Goal: Information Seeking & Learning: Learn about a topic

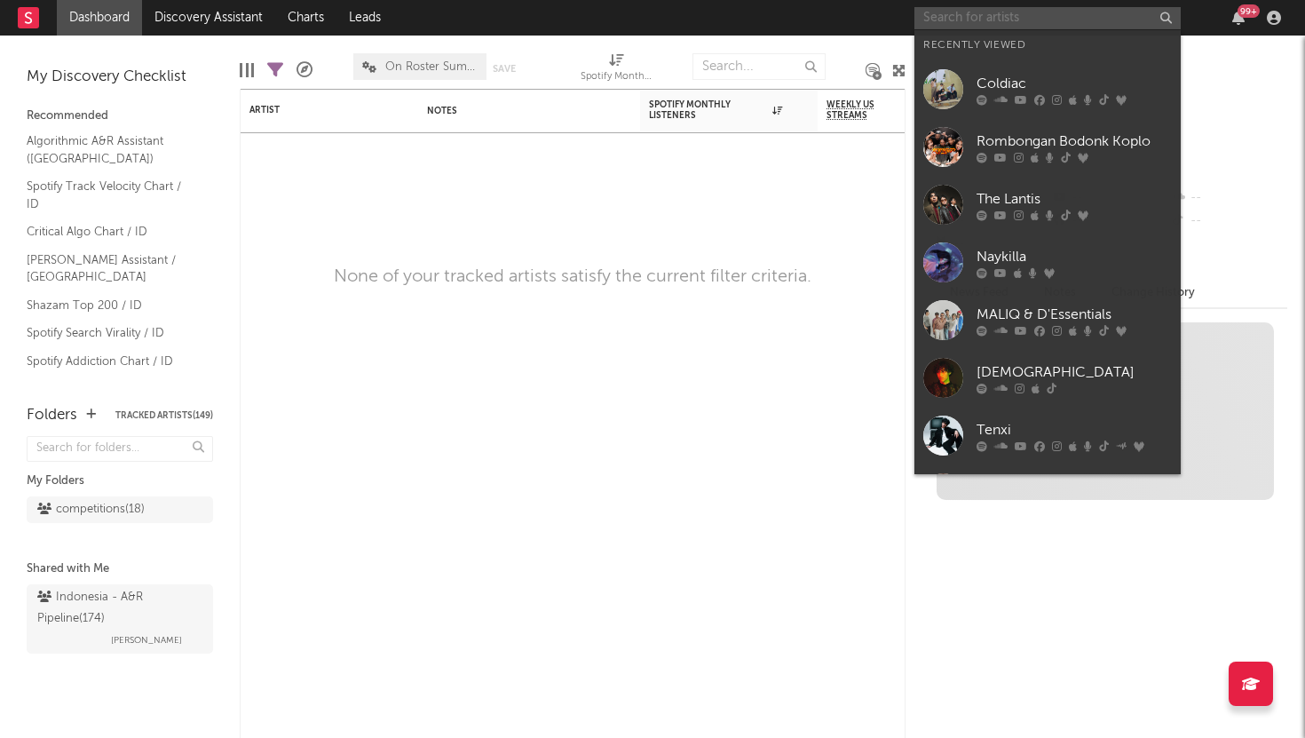
click at [1019, 12] on input "text" at bounding box center [1047, 18] width 266 height 22
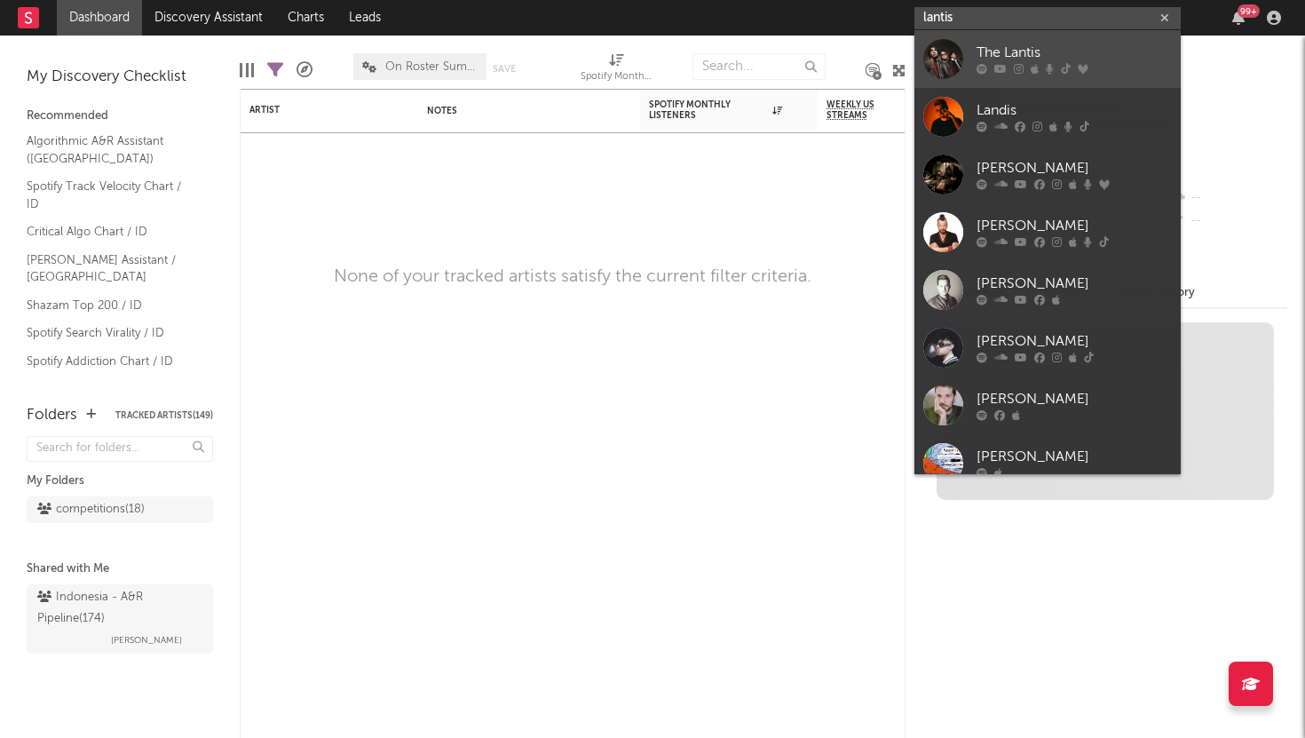
type input "lantis"
click at [1023, 49] on div "The Lantis" at bounding box center [1074, 53] width 195 height 21
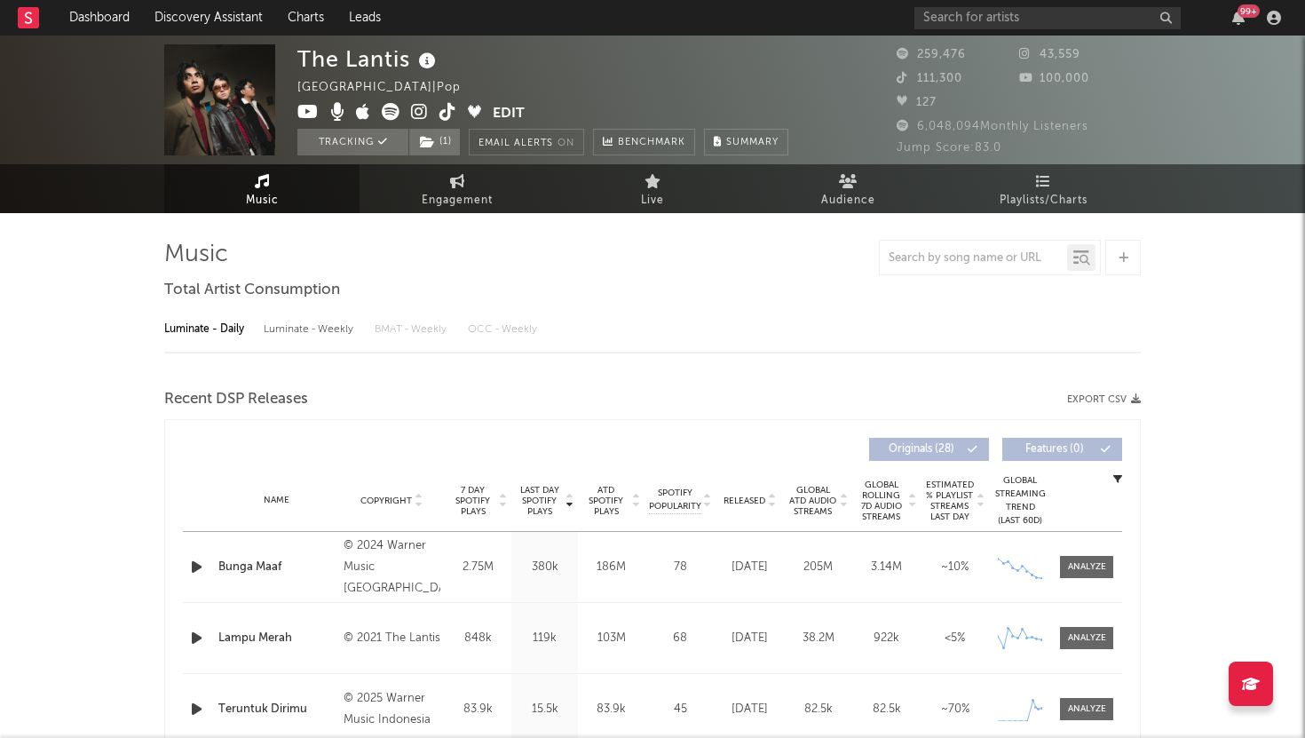
select select "6m"
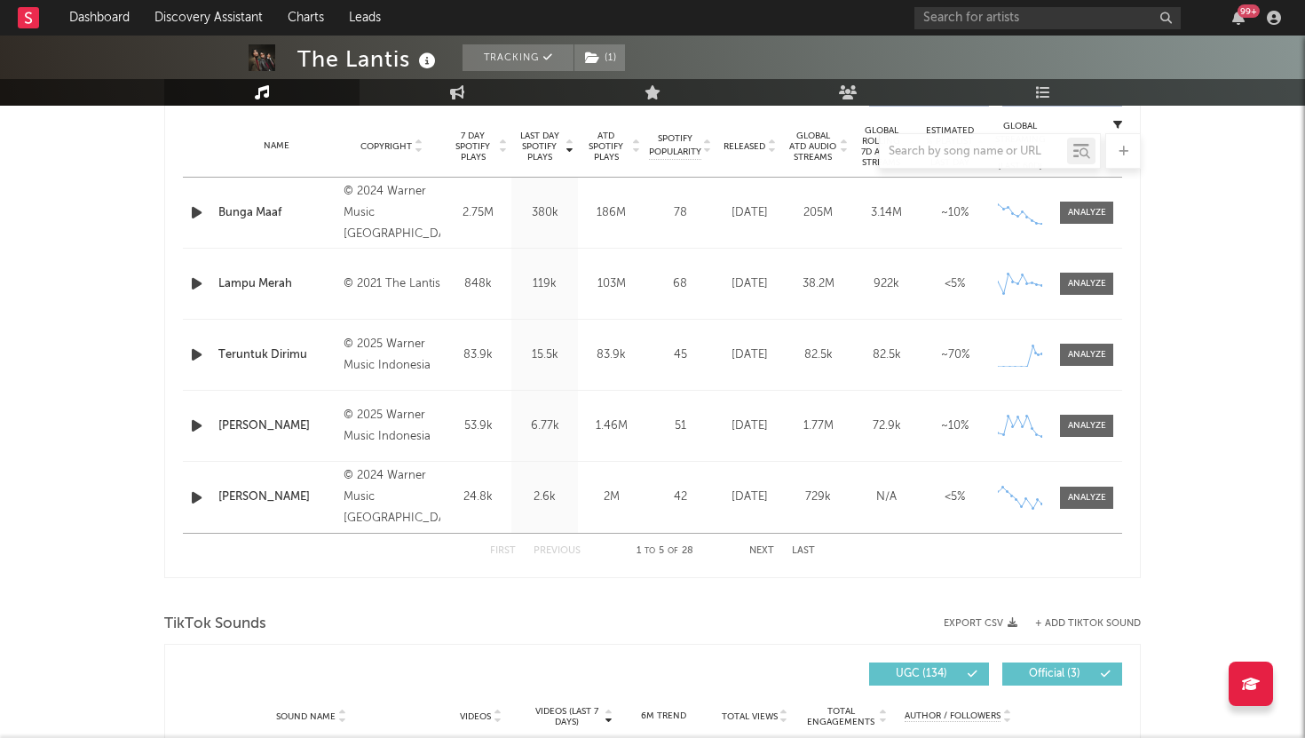
scroll to position [713, 0]
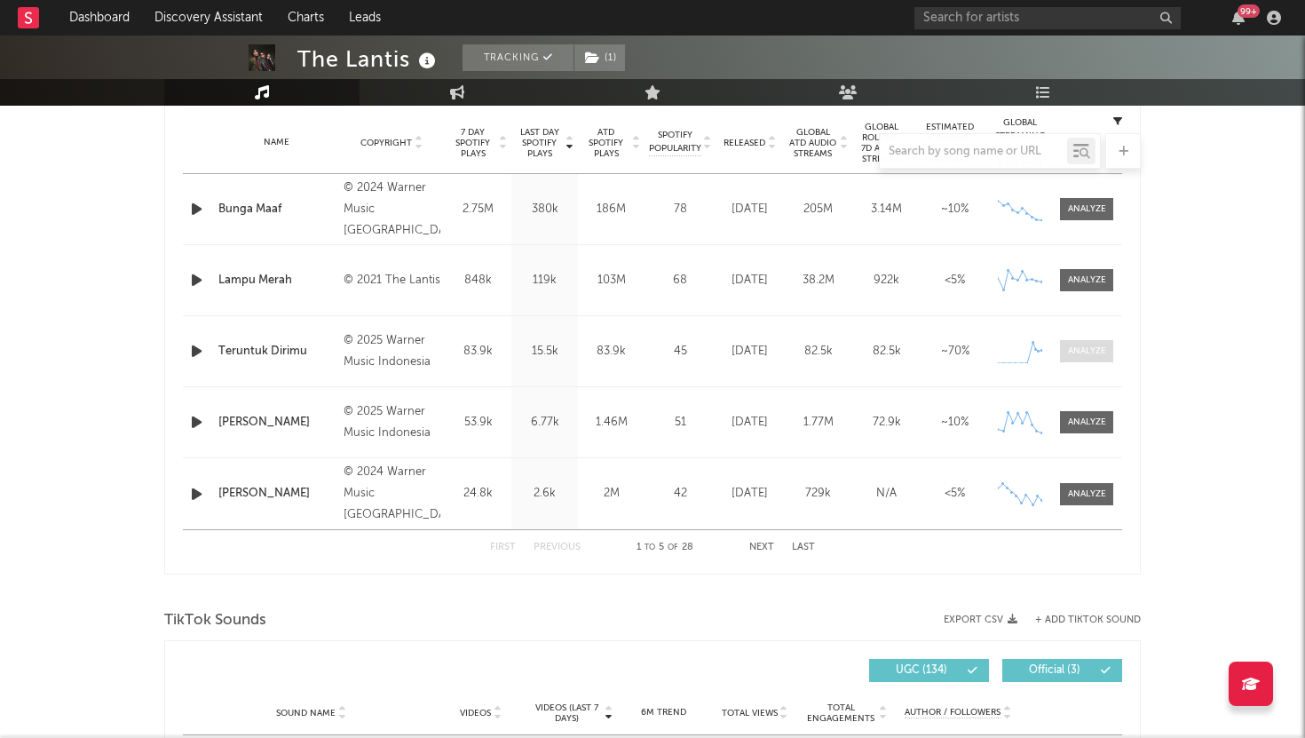
click at [1110, 352] on span at bounding box center [1086, 351] width 53 height 22
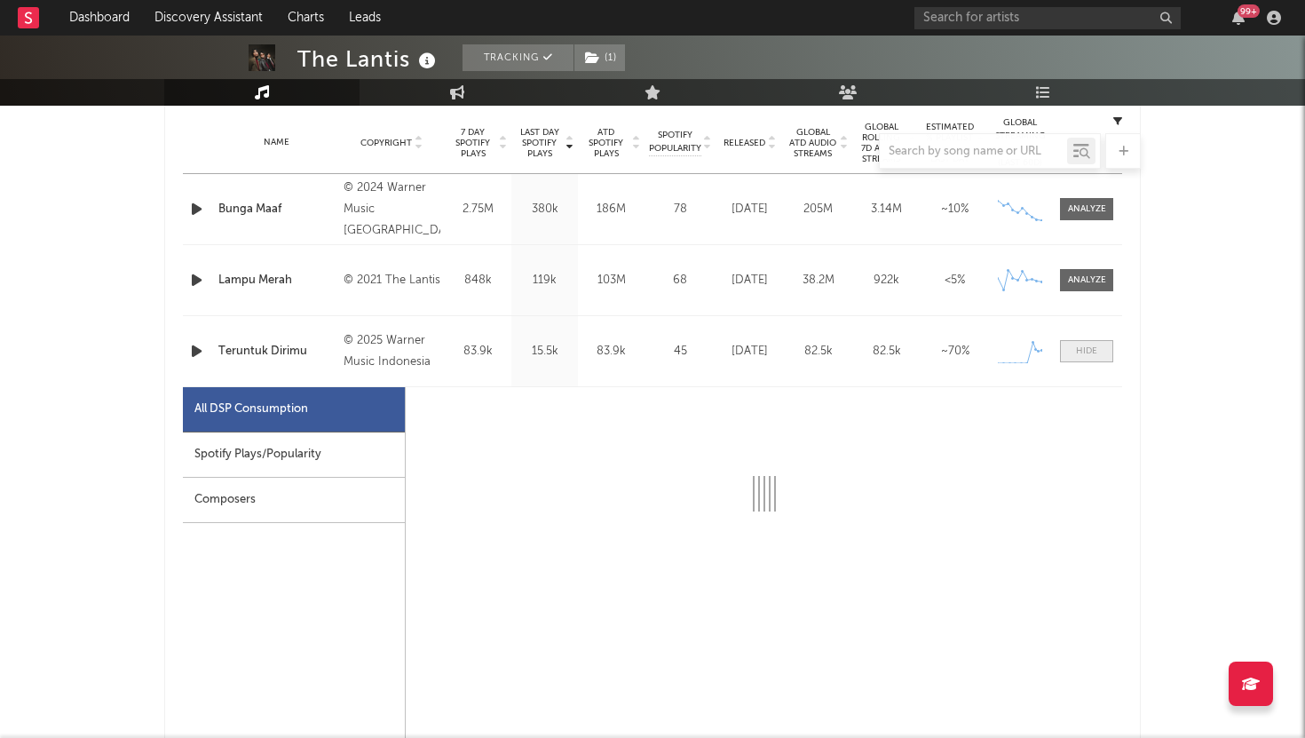
select select "1w"
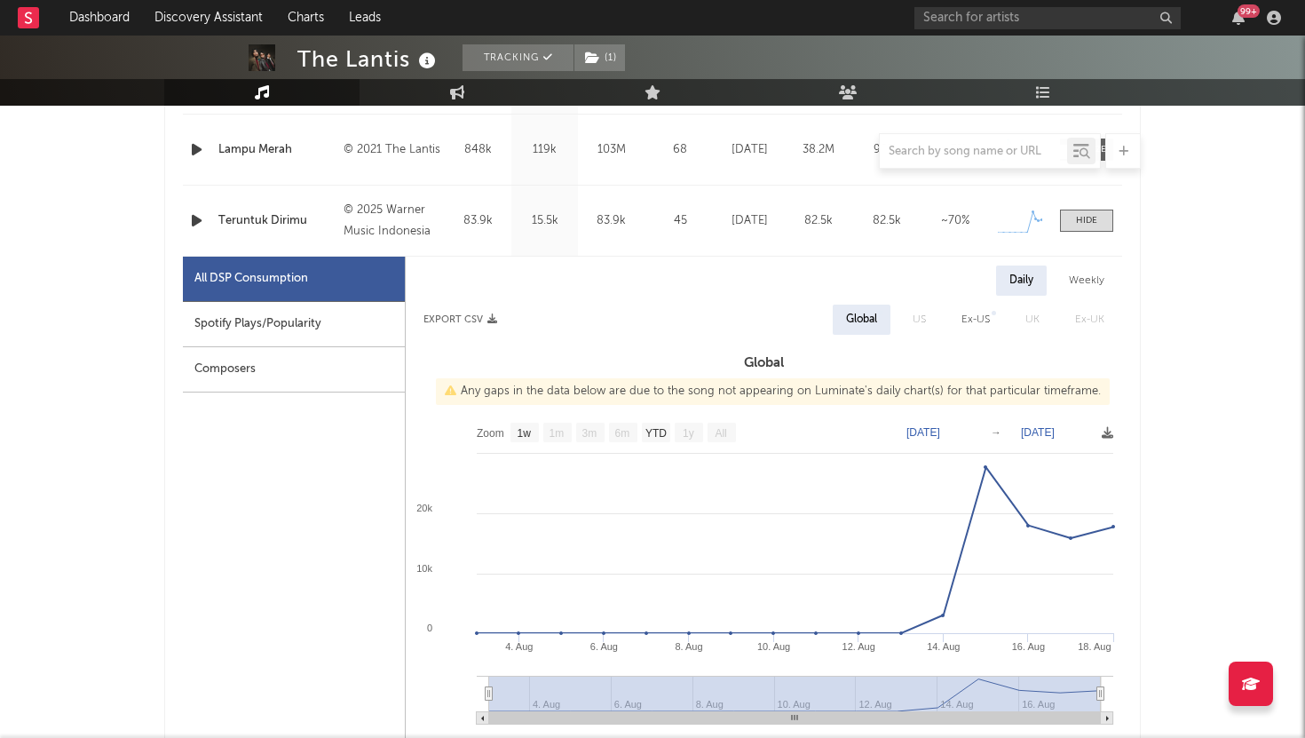
scroll to position [955, 0]
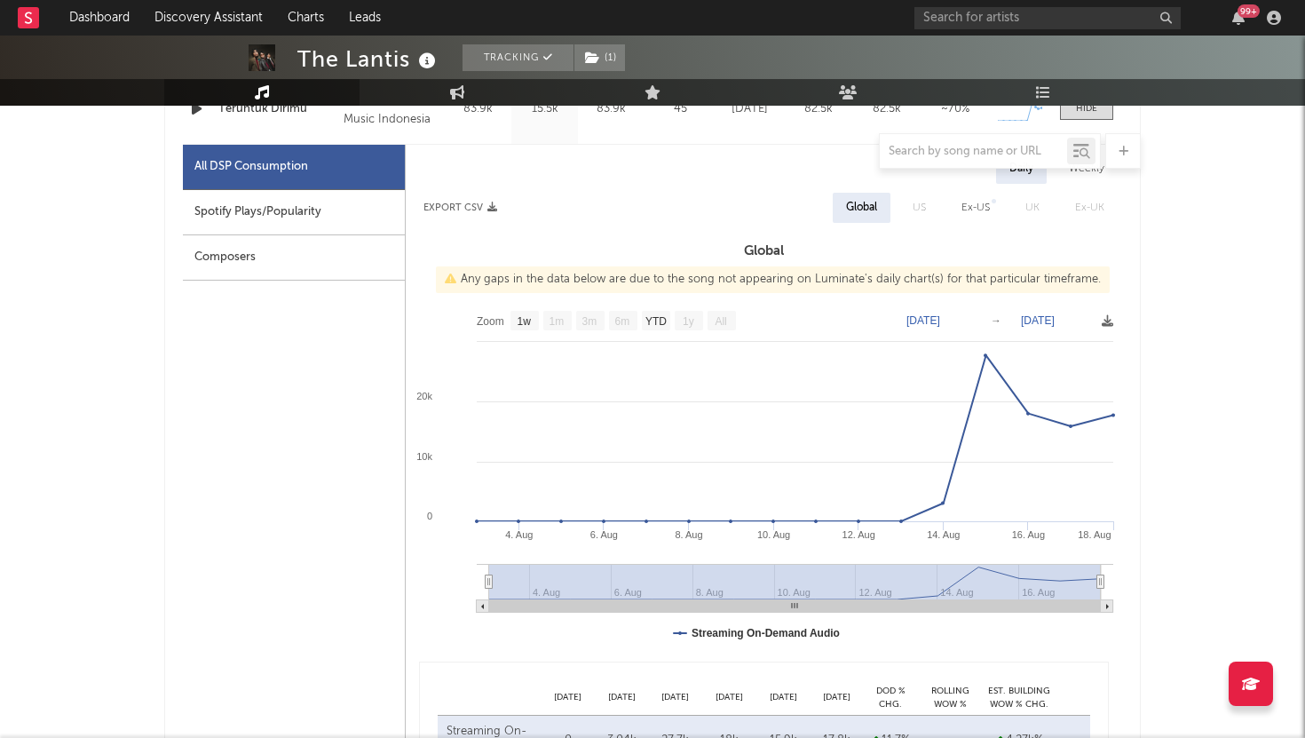
click at [333, 215] on div "Spotify Plays/Popularity" at bounding box center [294, 212] width 222 height 45
select select "1w"
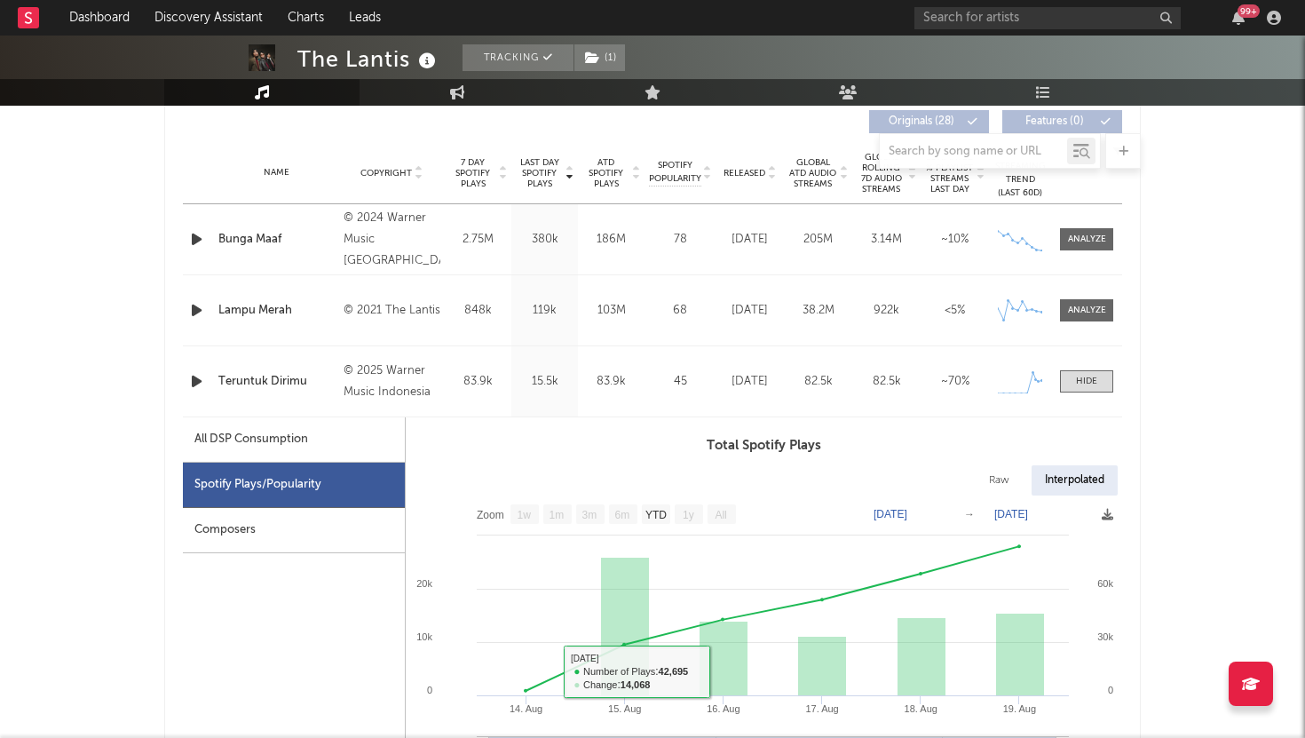
scroll to position [651, 0]
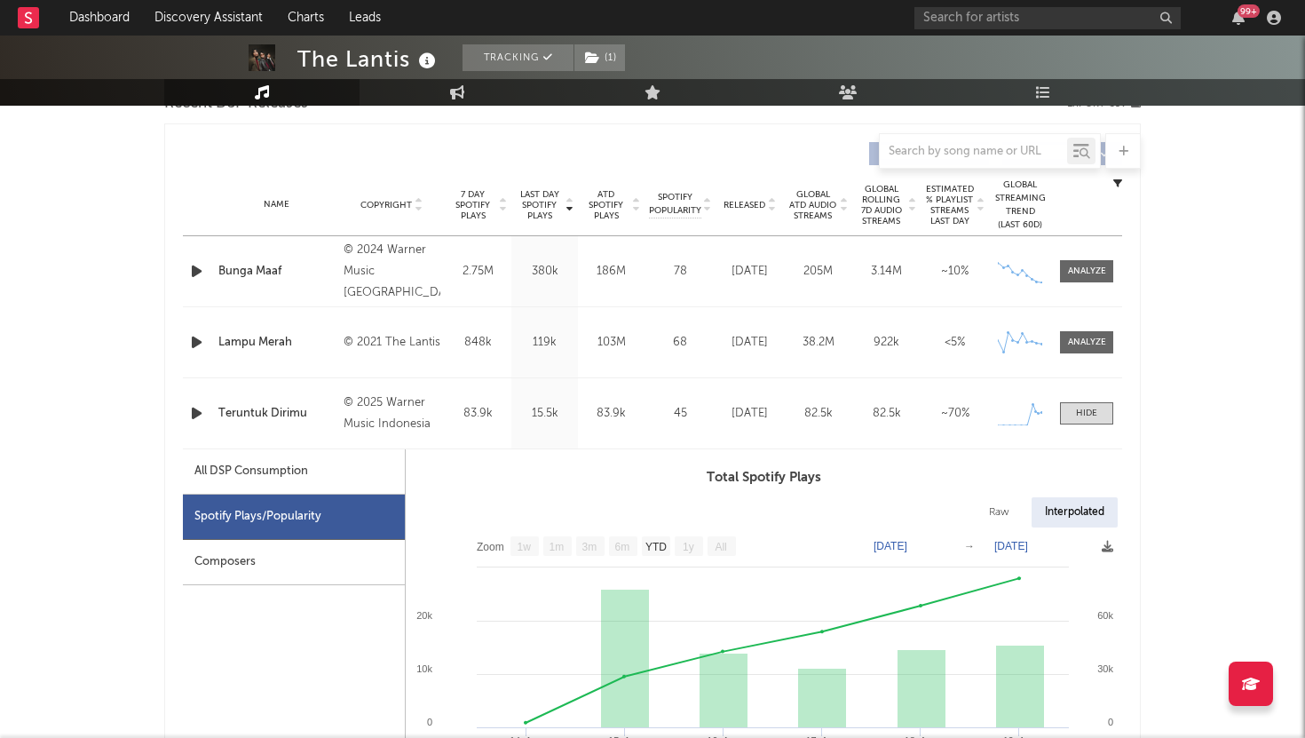
click at [345, 479] on div "All DSP Consumption" at bounding box center [294, 471] width 222 height 45
select select "1w"
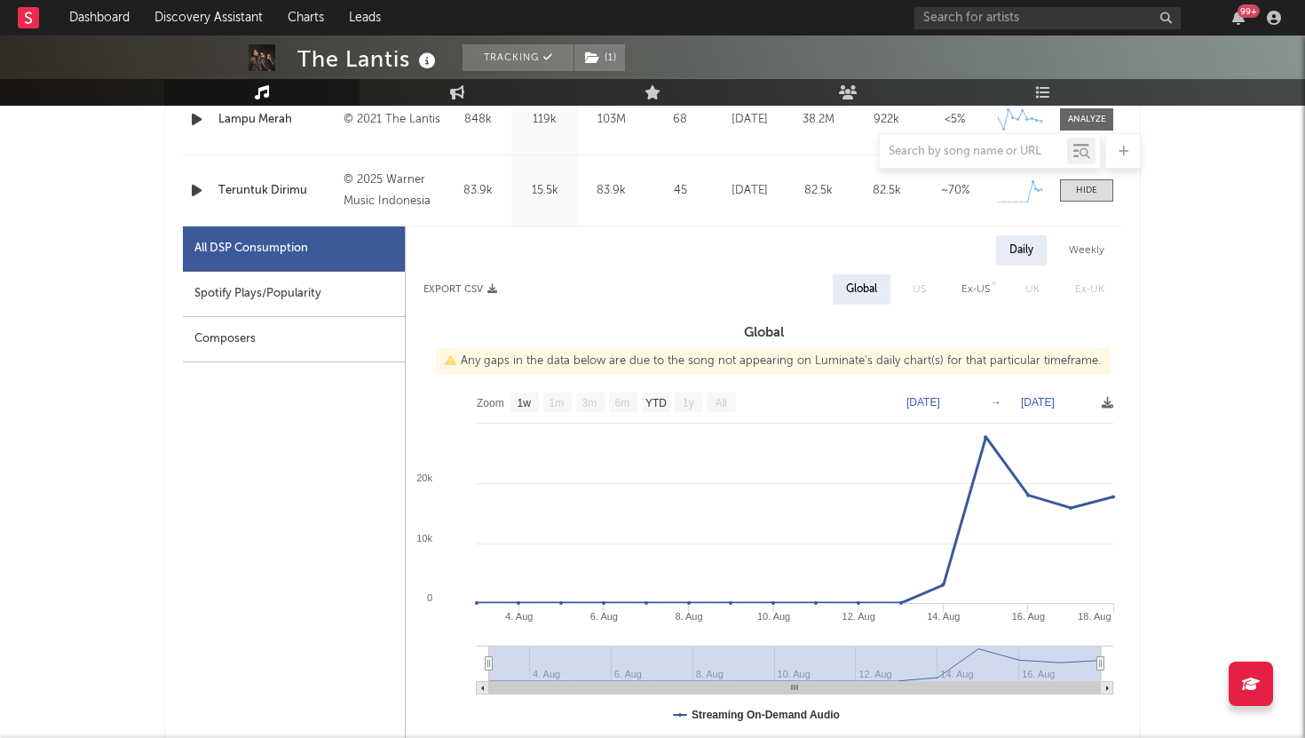
scroll to position [869, 0]
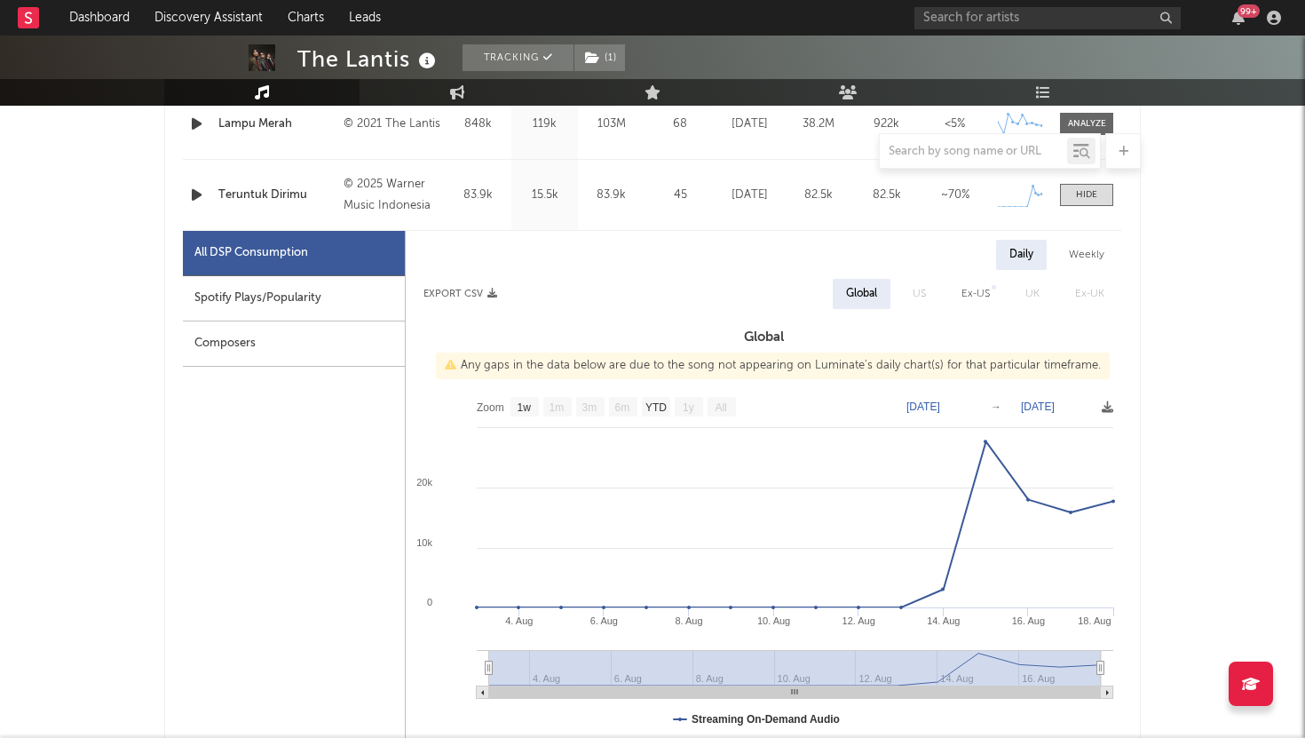
click at [331, 291] on div "Spotify Plays/Popularity" at bounding box center [294, 298] width 222 height 45
select select "1w"
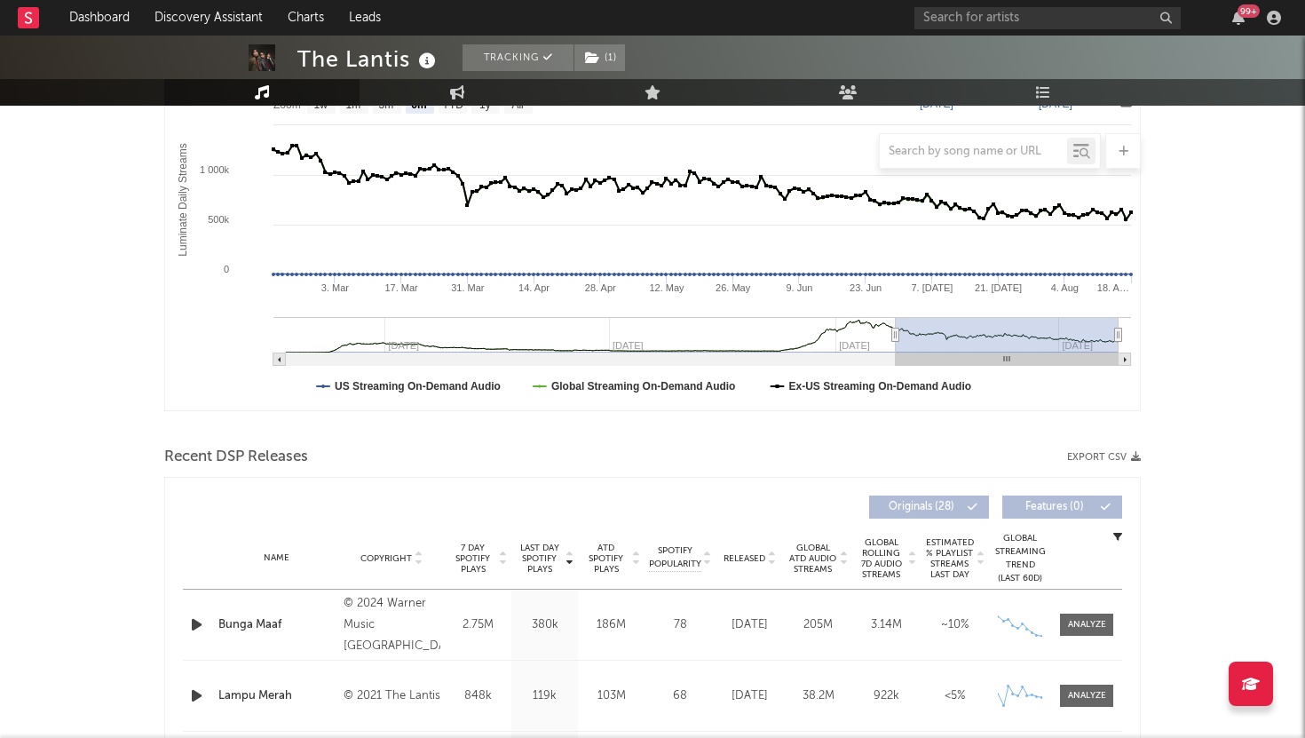
scroll to position [0, 0]
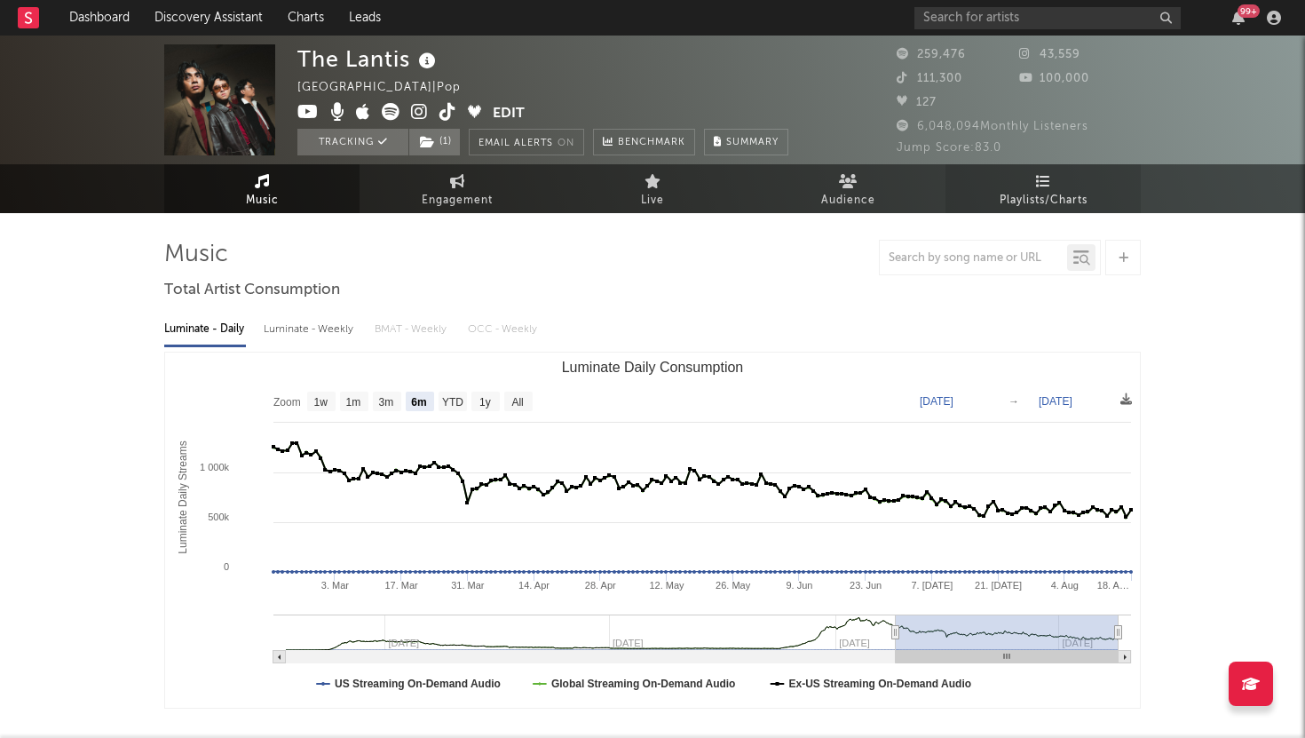
click at [1040, 185] on icon at bounding box center [1043, 181] width 15 height 14
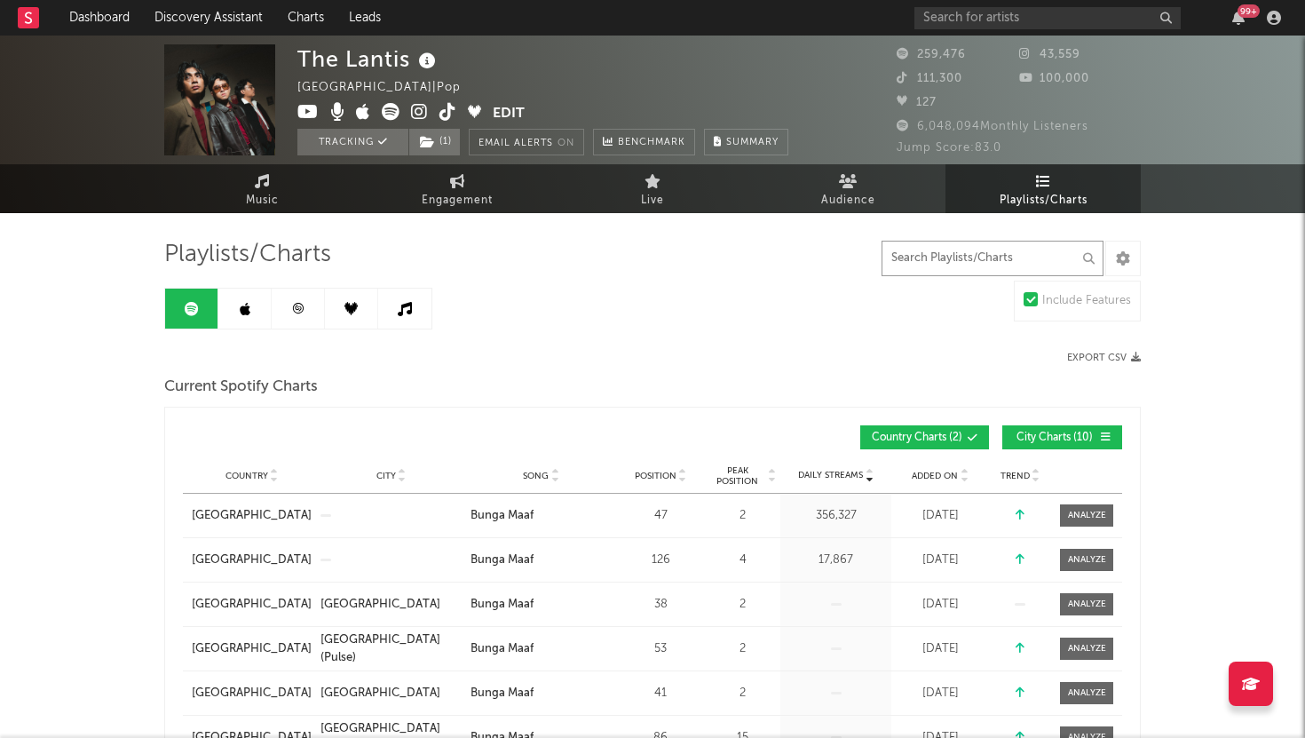
click at [961, 260] on input "text" at bounding box center [993, 259] width 222 height 36
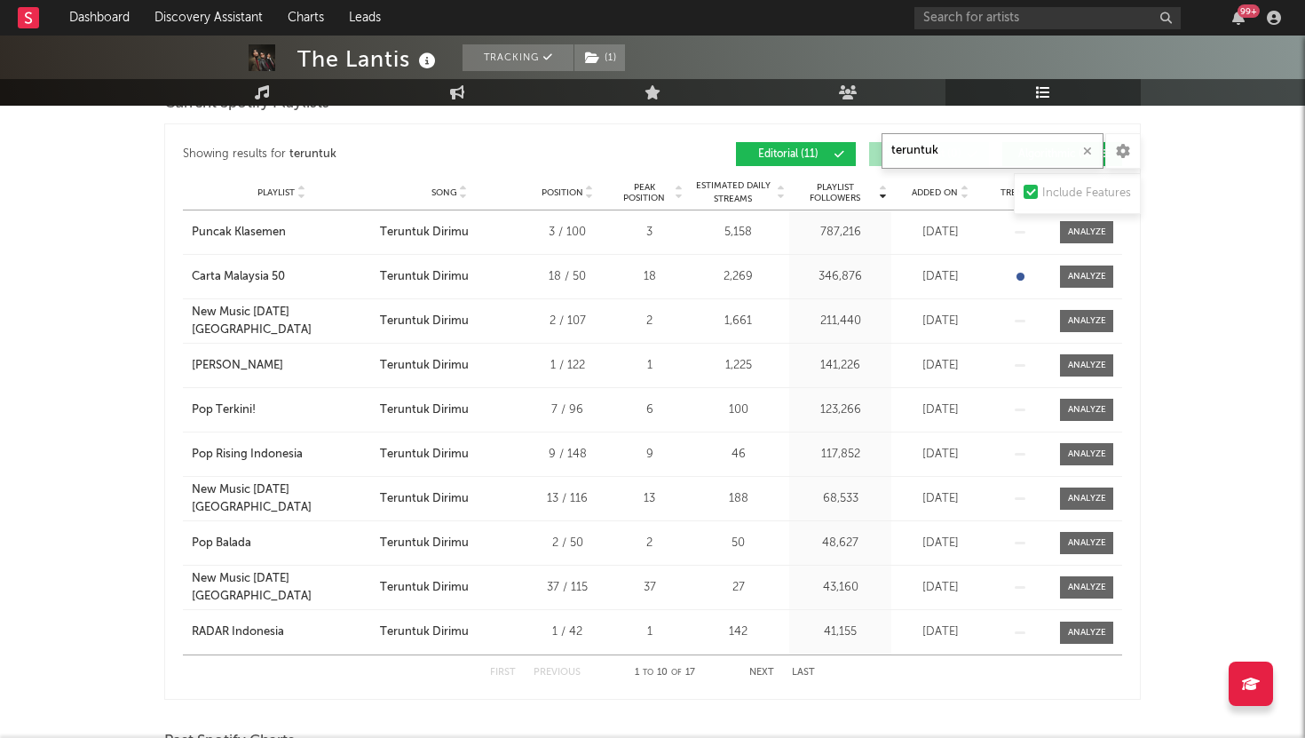
scroll to position [537, 0]
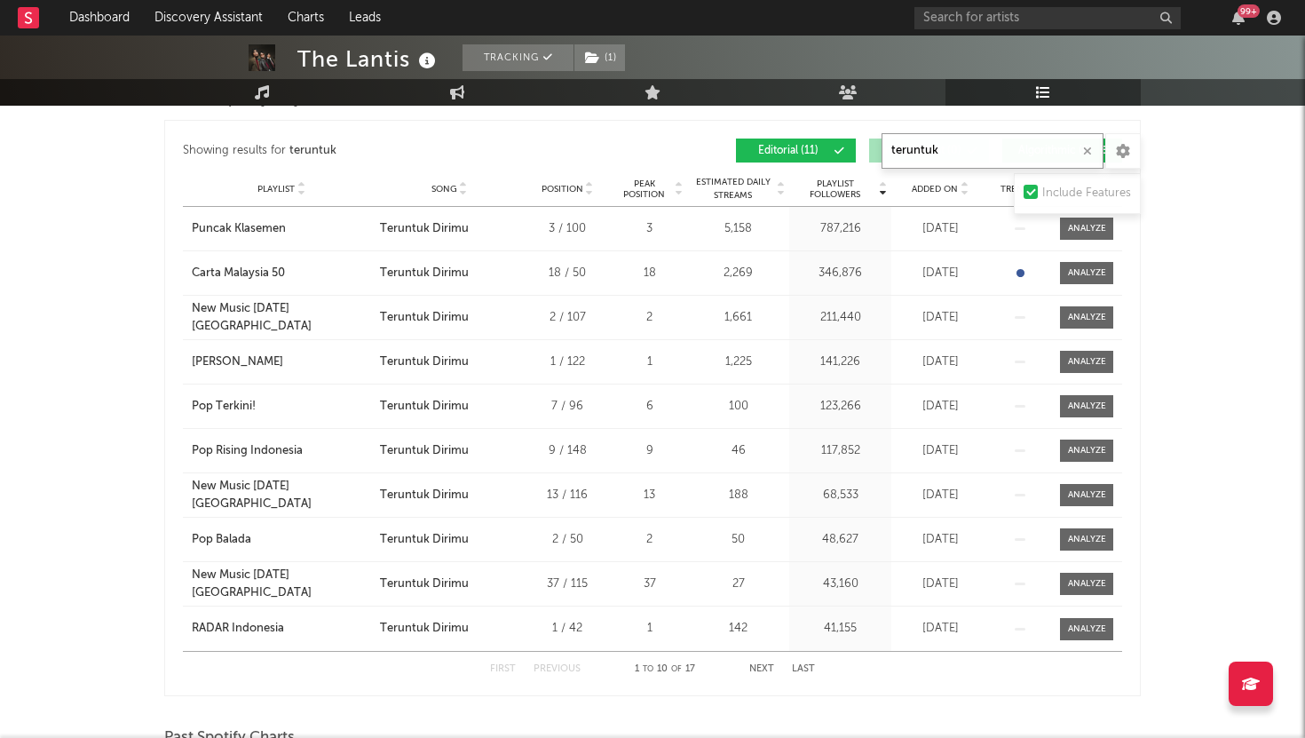
click at [764, 669] on button "Next" at bounding box center [761, 669] width 25 height 10
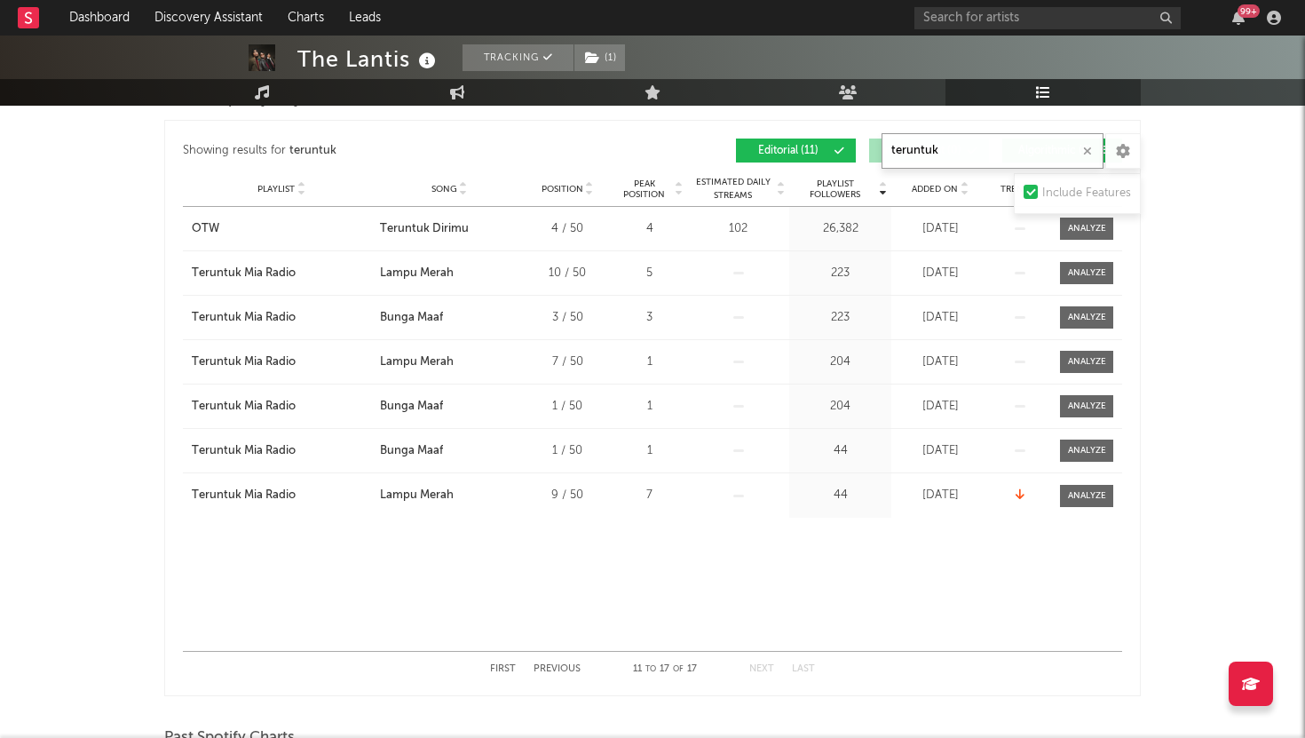
click at [564, 666] on button "Previous" at bounding box center [557, 669] width 47 height 10
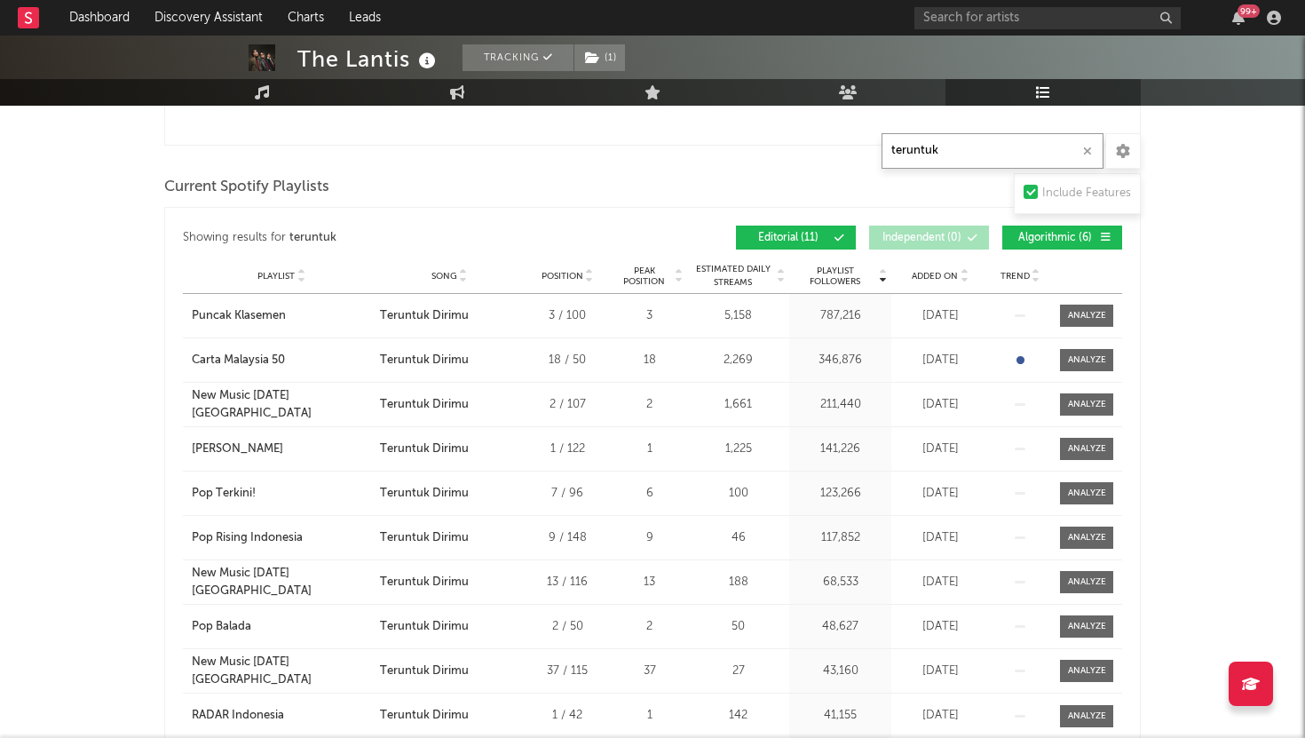
scroll to position [432, 0]
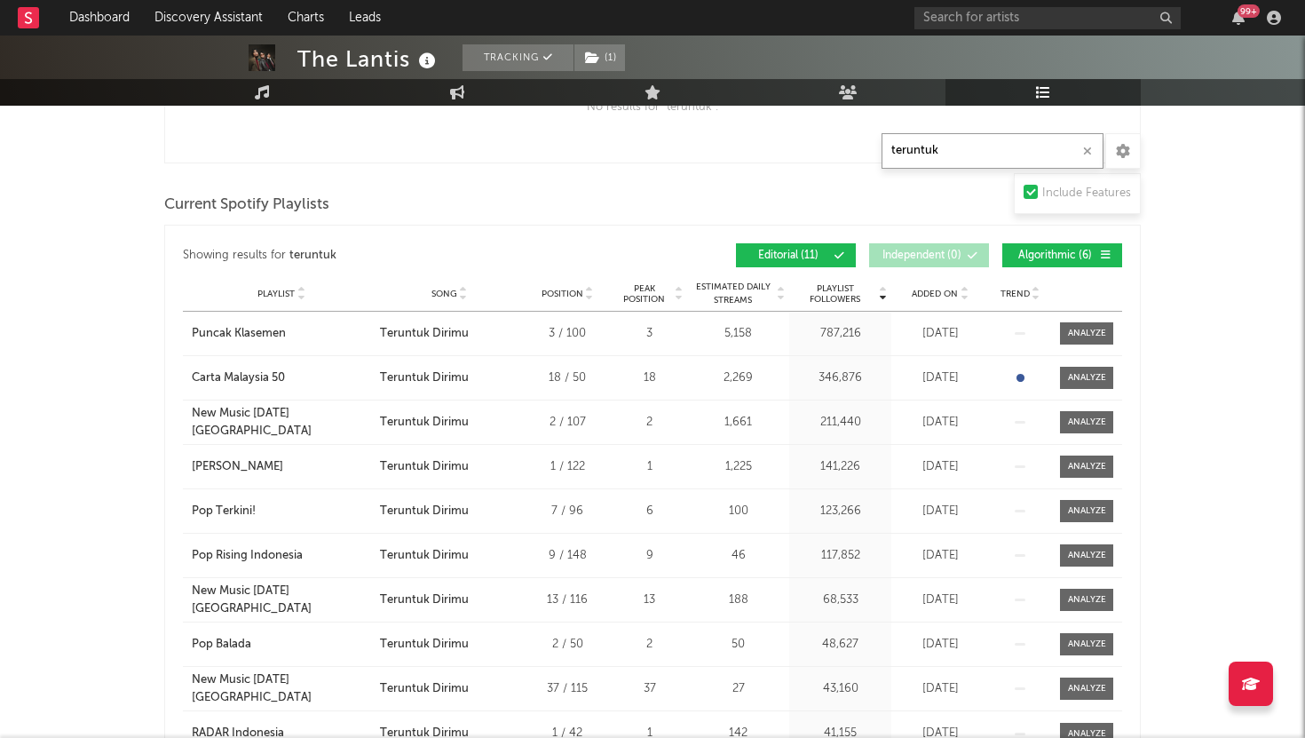
type input "teruntuk"
click at [1054, 257] on span "Algorithmic ( 6 )" at bounding box center [1055, 255] width 82 height 11
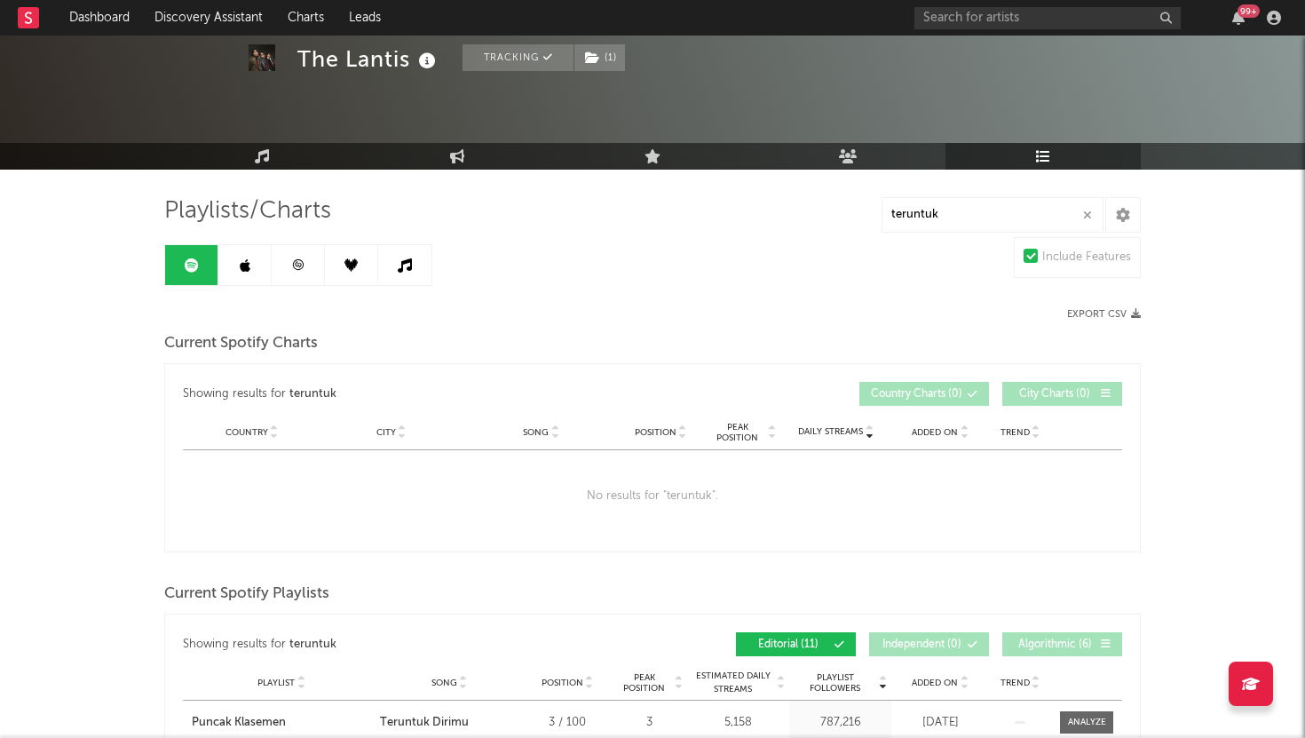
scroll to position [0, 0]
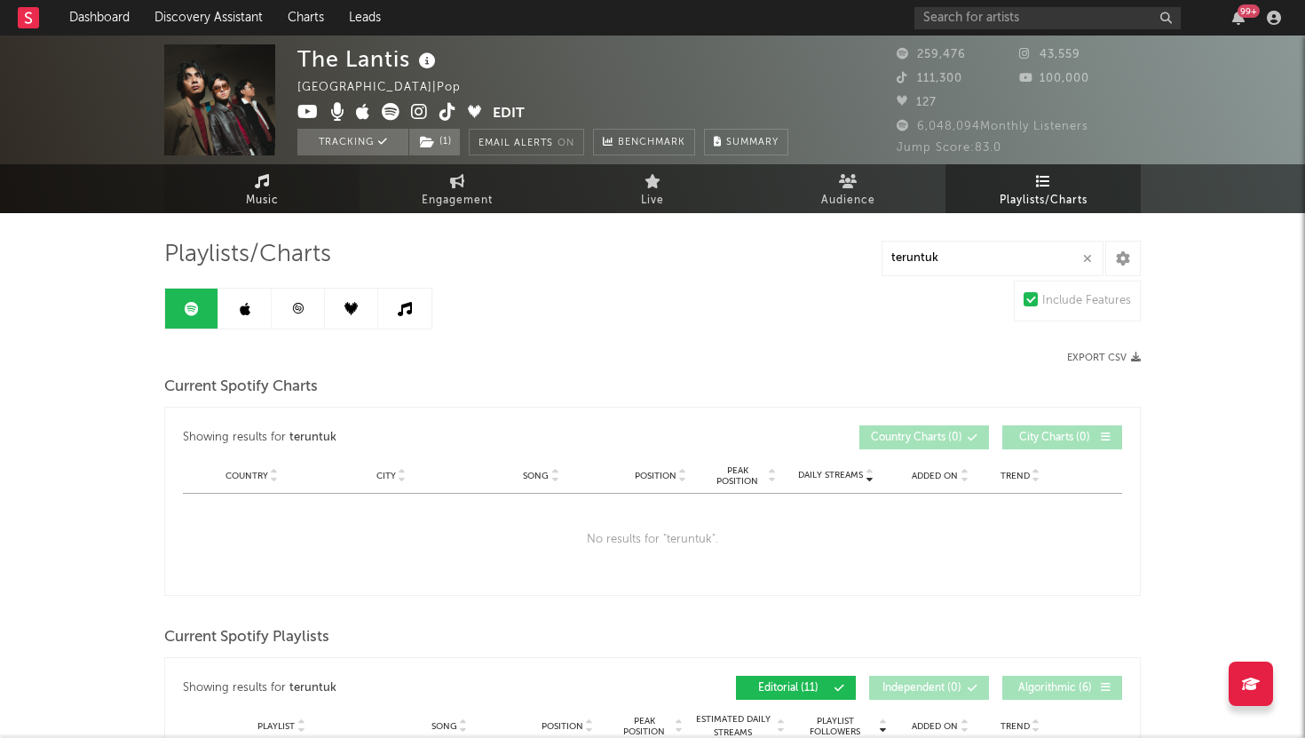
click at [294, 198] on link "Music" at bounding box center [261, 188] width 195 height 49
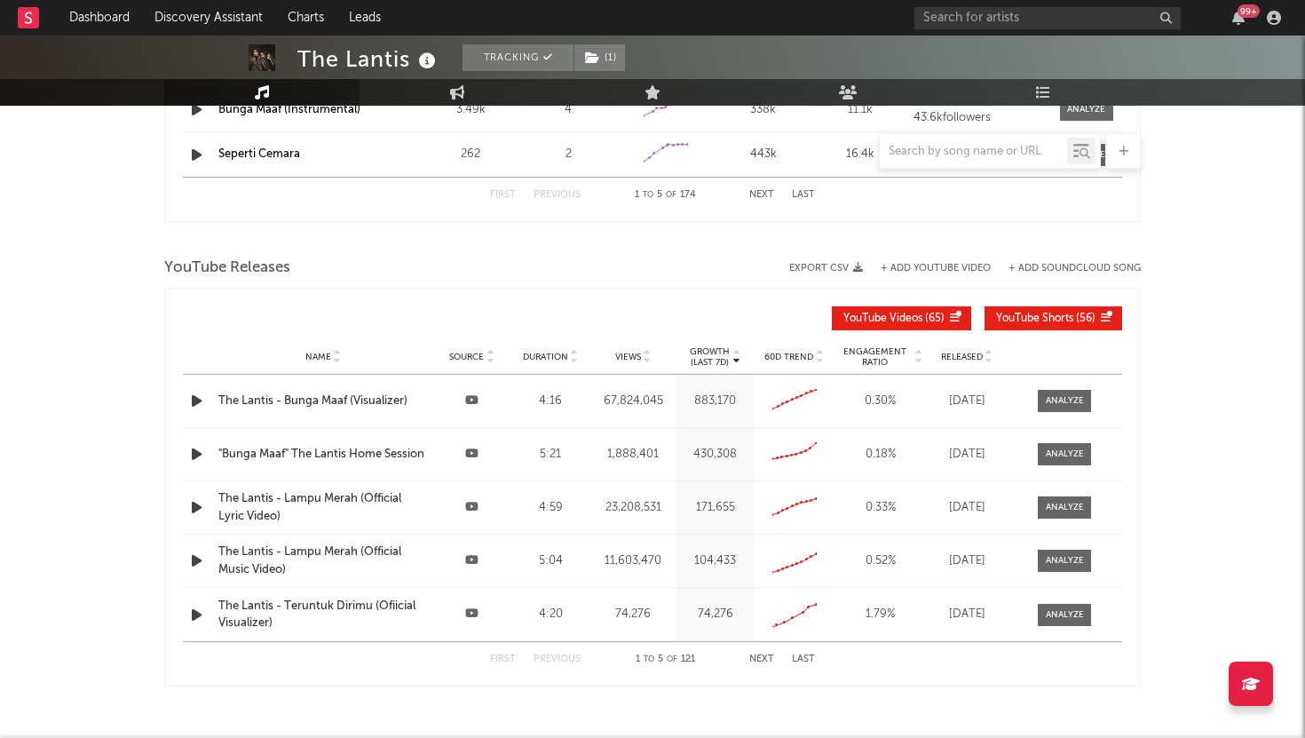
select select "6m"
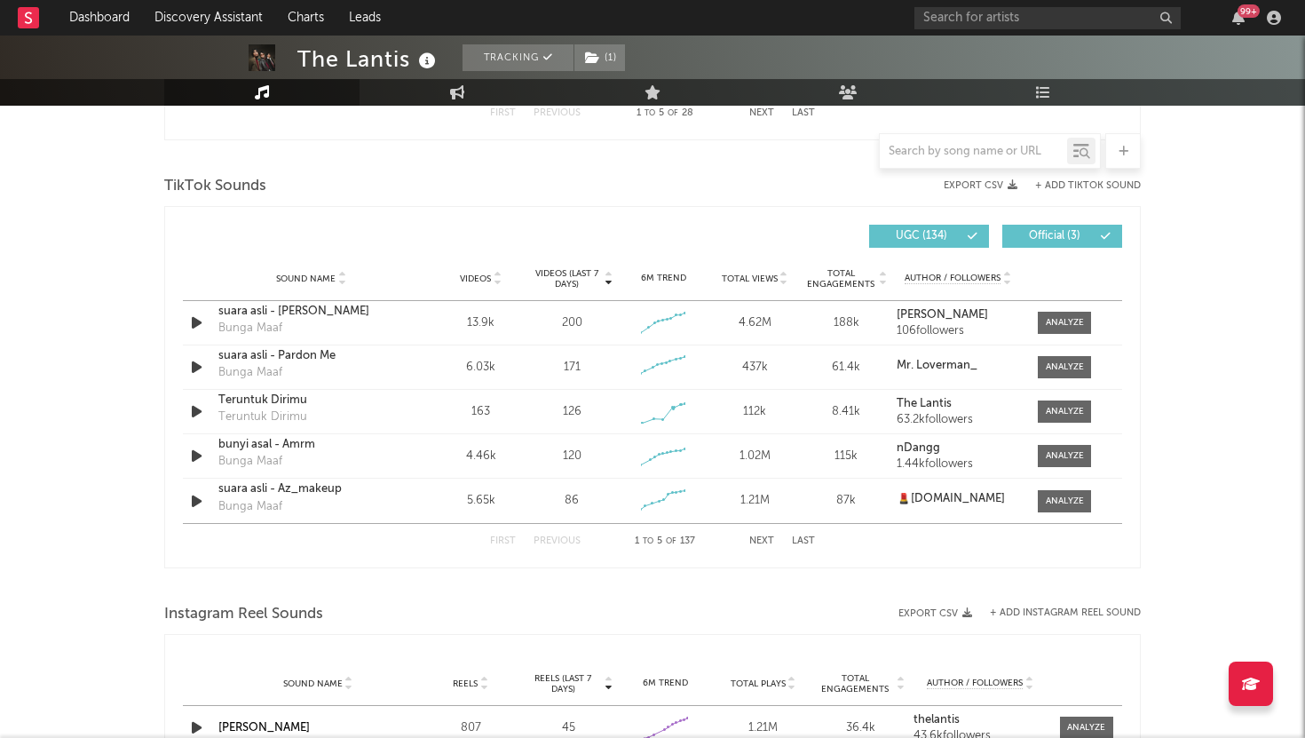
scroll to position [1066, 0]
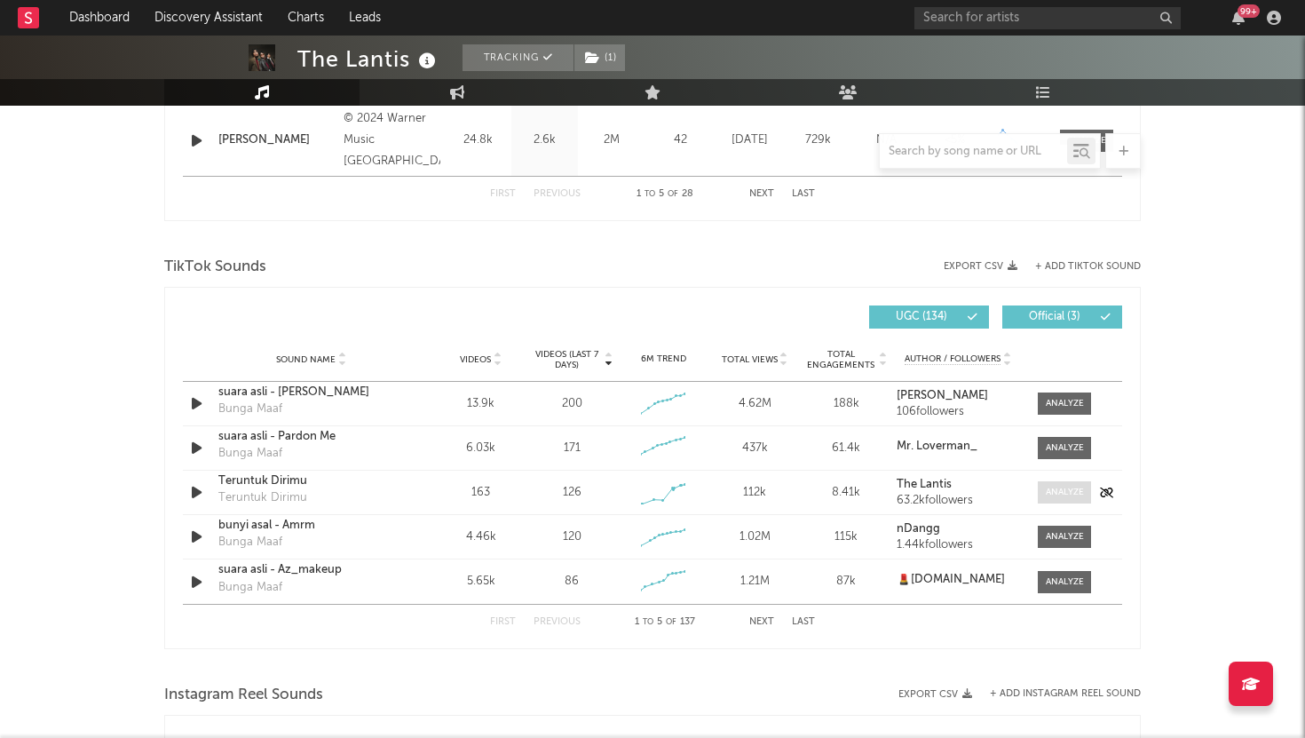
click at [1070, 491] on div at bounding box center [1065, 492] width 38 height 13
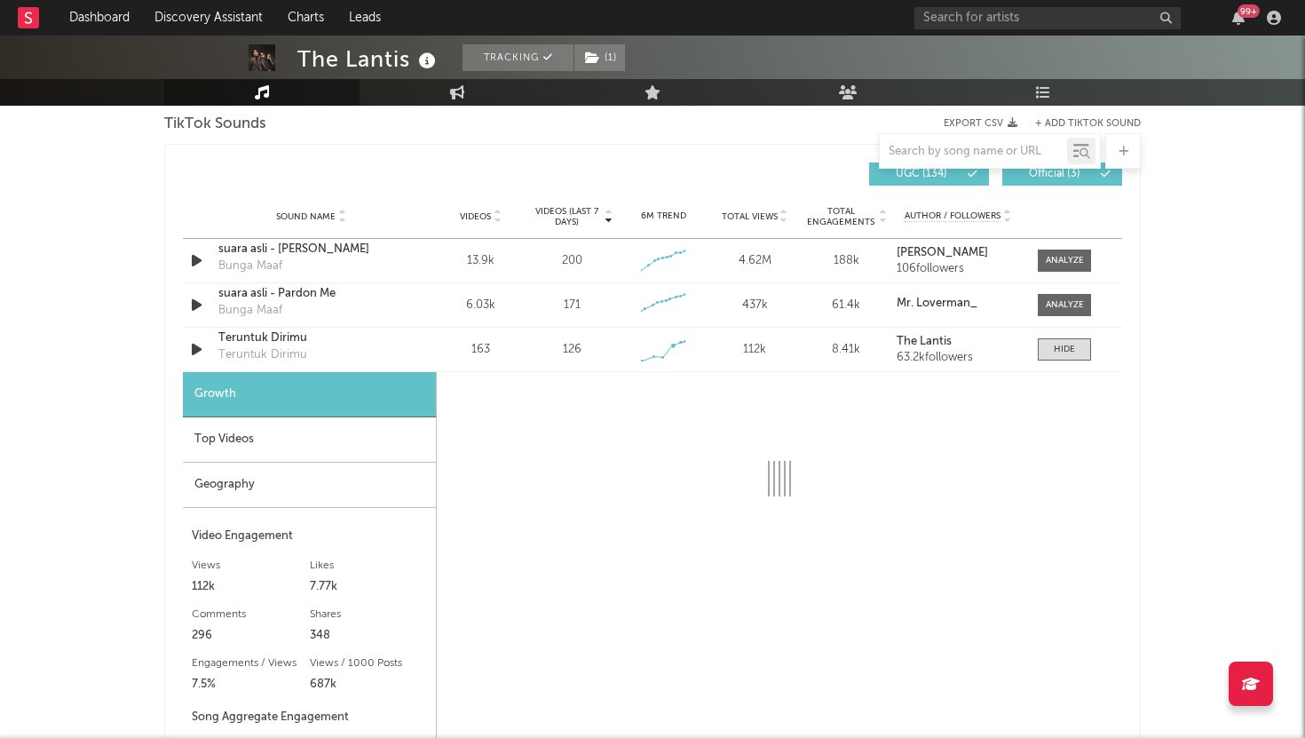
select select "1w"
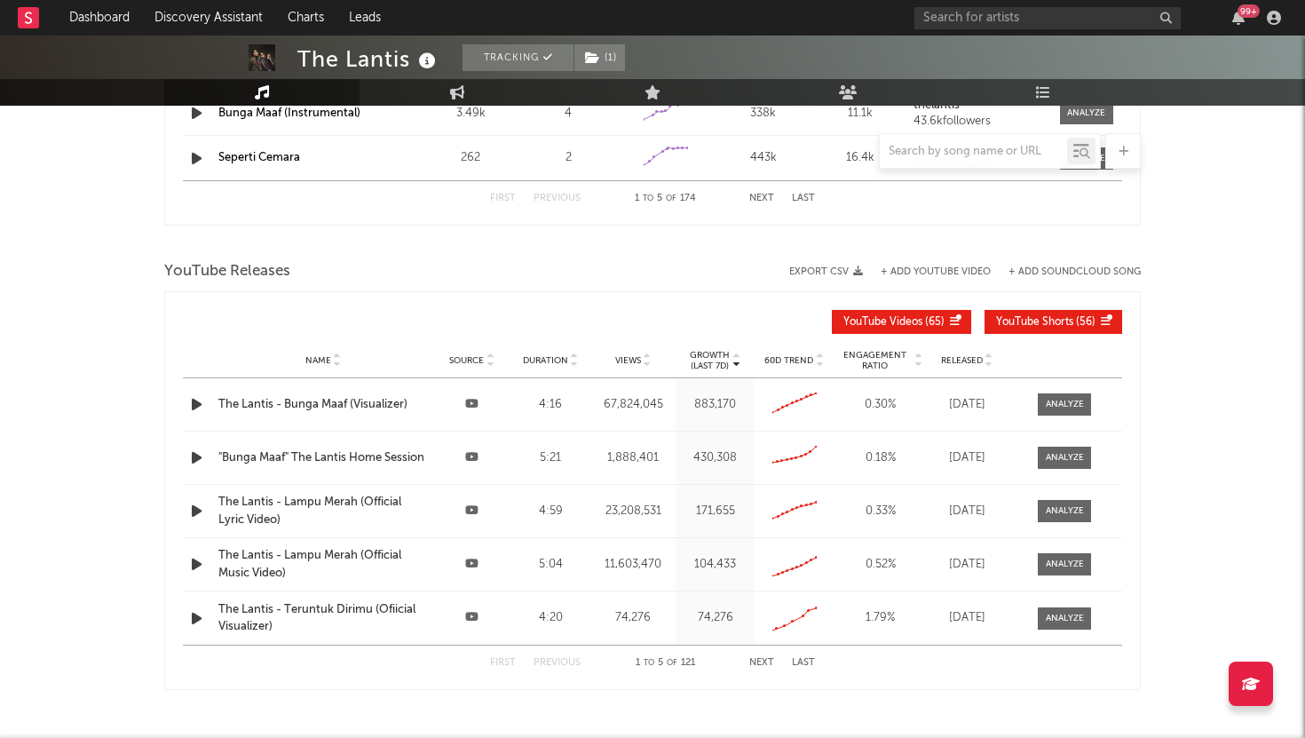
scroll to position [2469, 0]
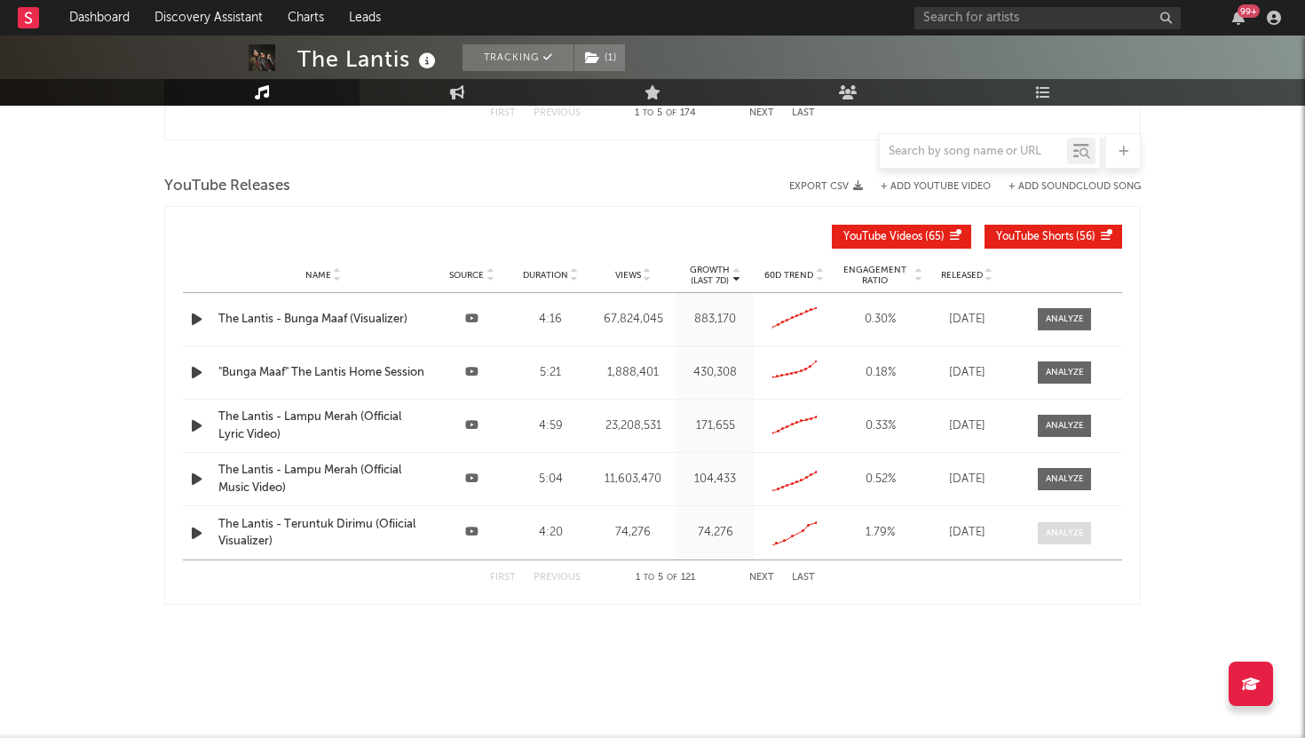
click at [1056, 535] on div at bounding box center [1065, 532] width 38 height 13
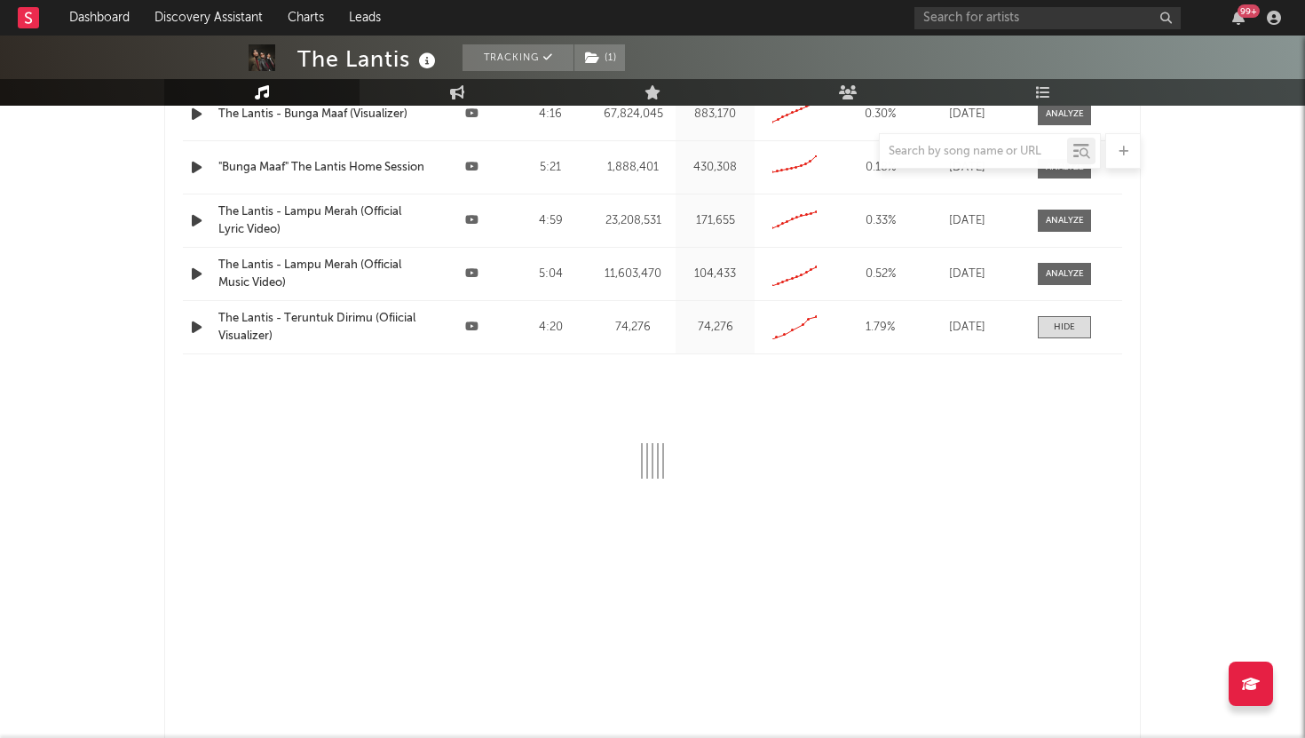
select select "All"
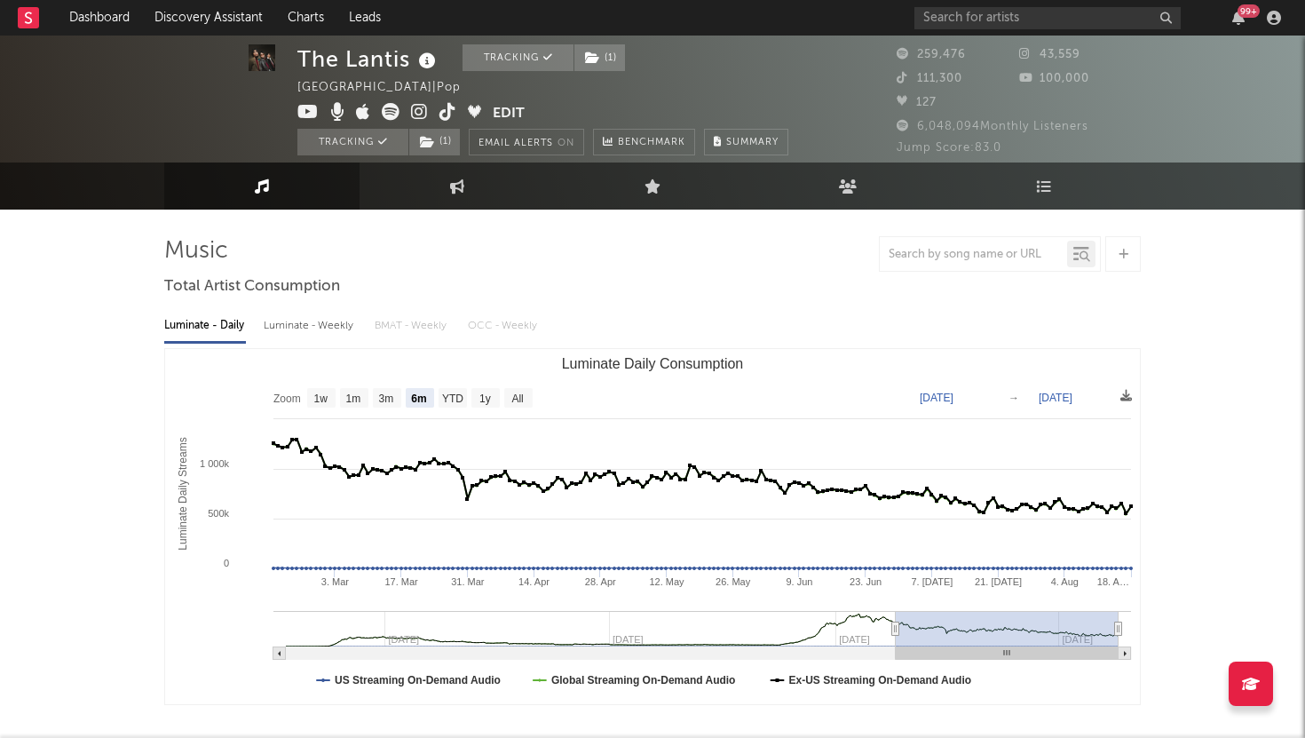
scroll to position [0, 0]
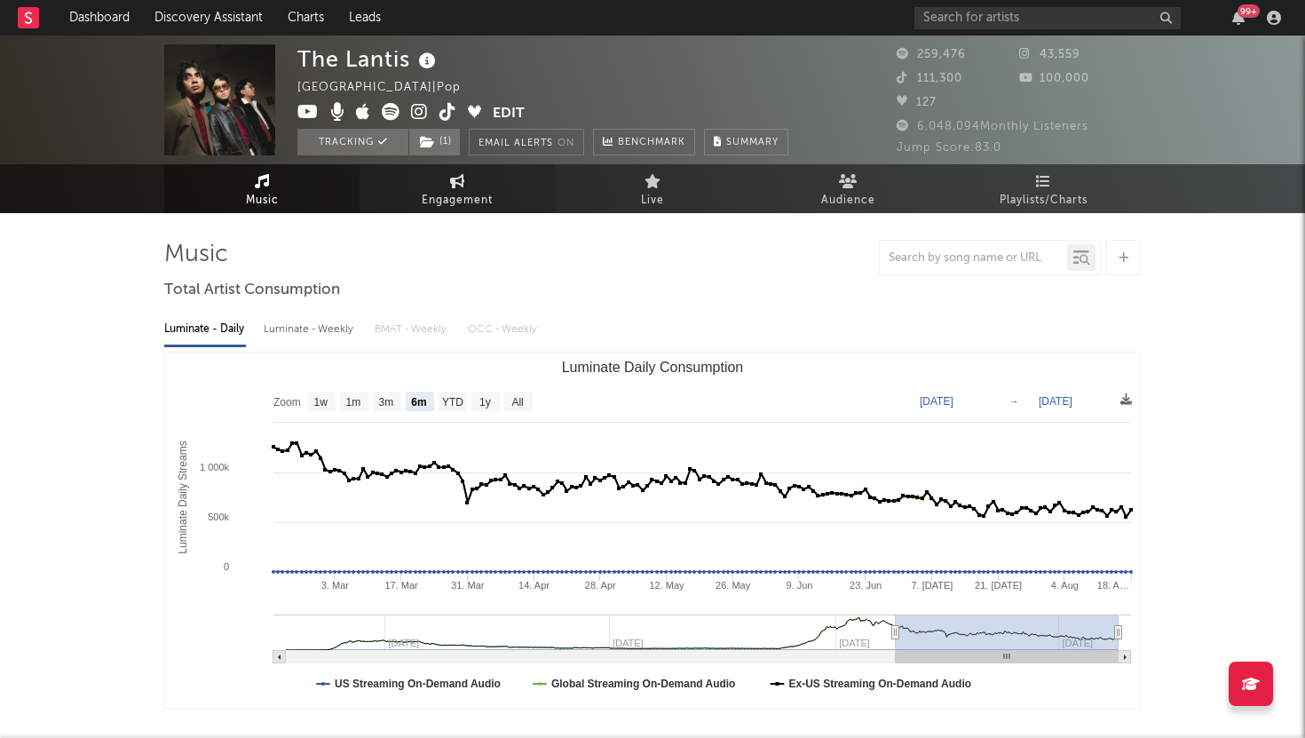
click at [457, 200] on span "Engagement" at bounding box center [457, 200] width 71 height 21
select select "1w"
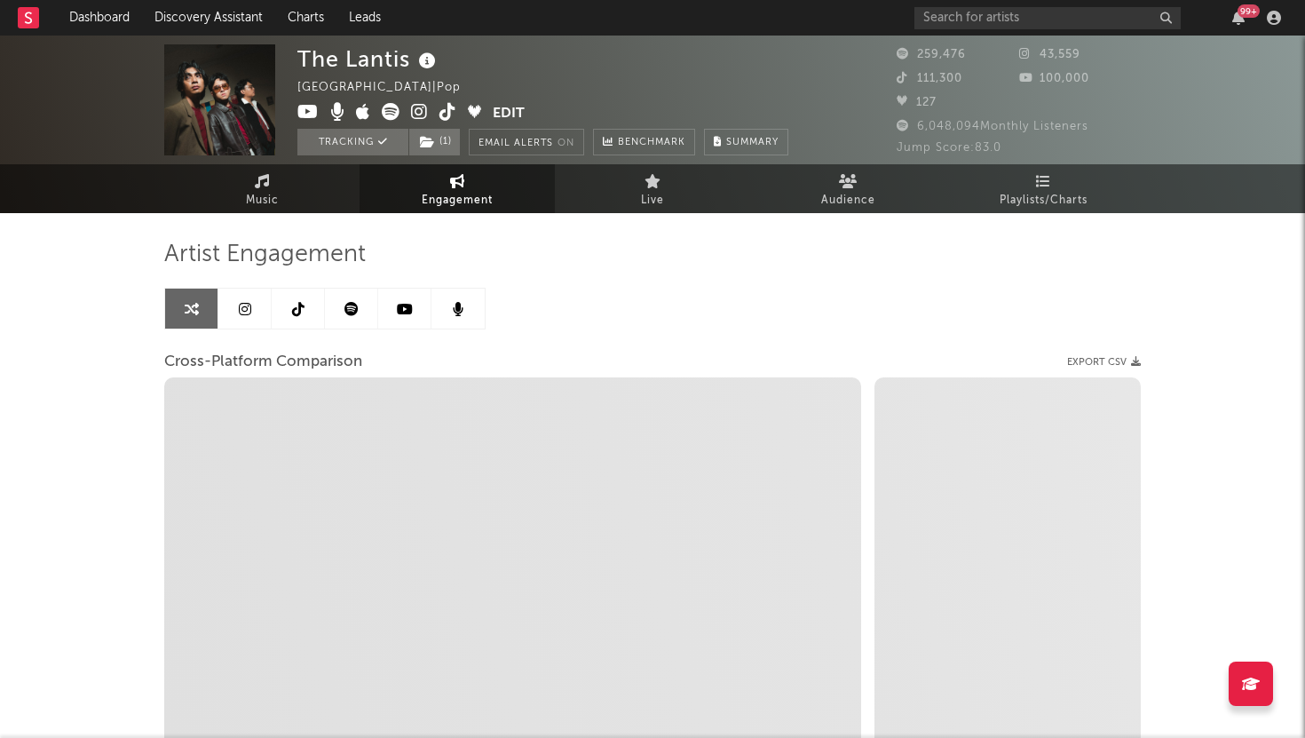
click at [359, 313] on link at bounding box center [351, 309] width 53 height 40
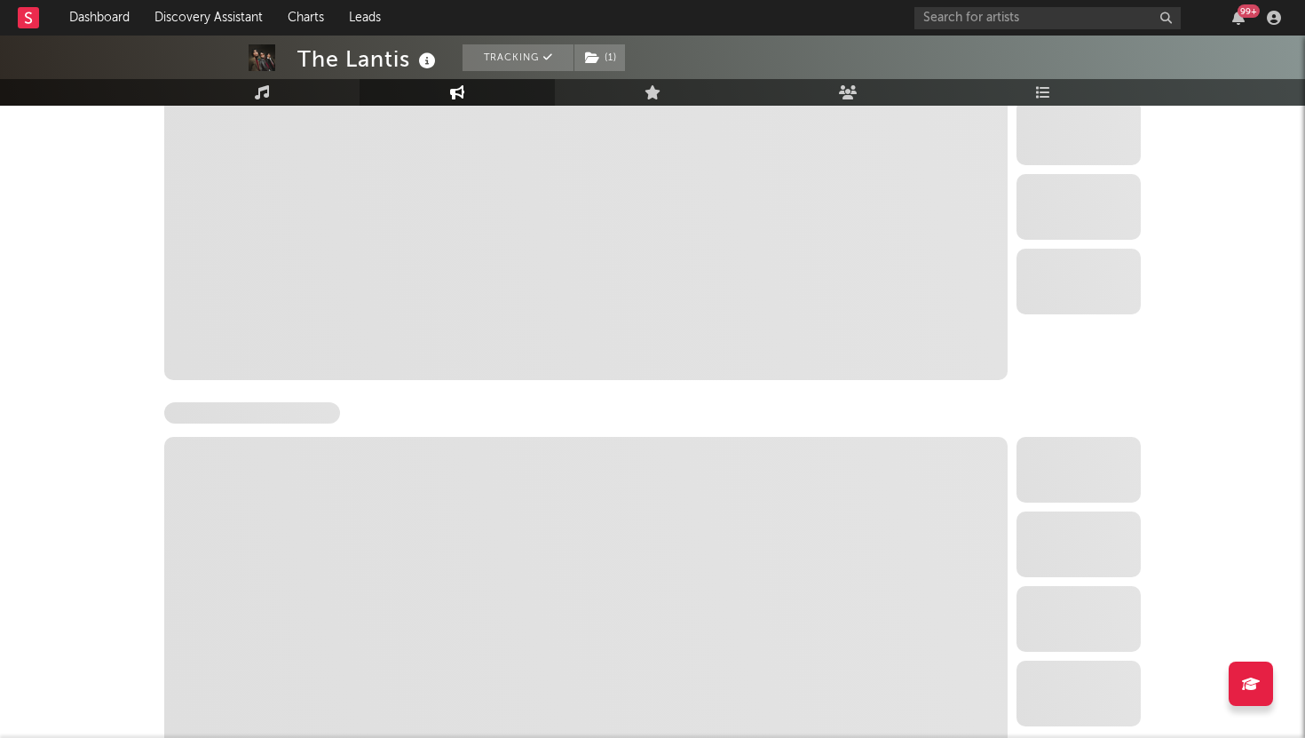
select select "6m"
select select "1w"
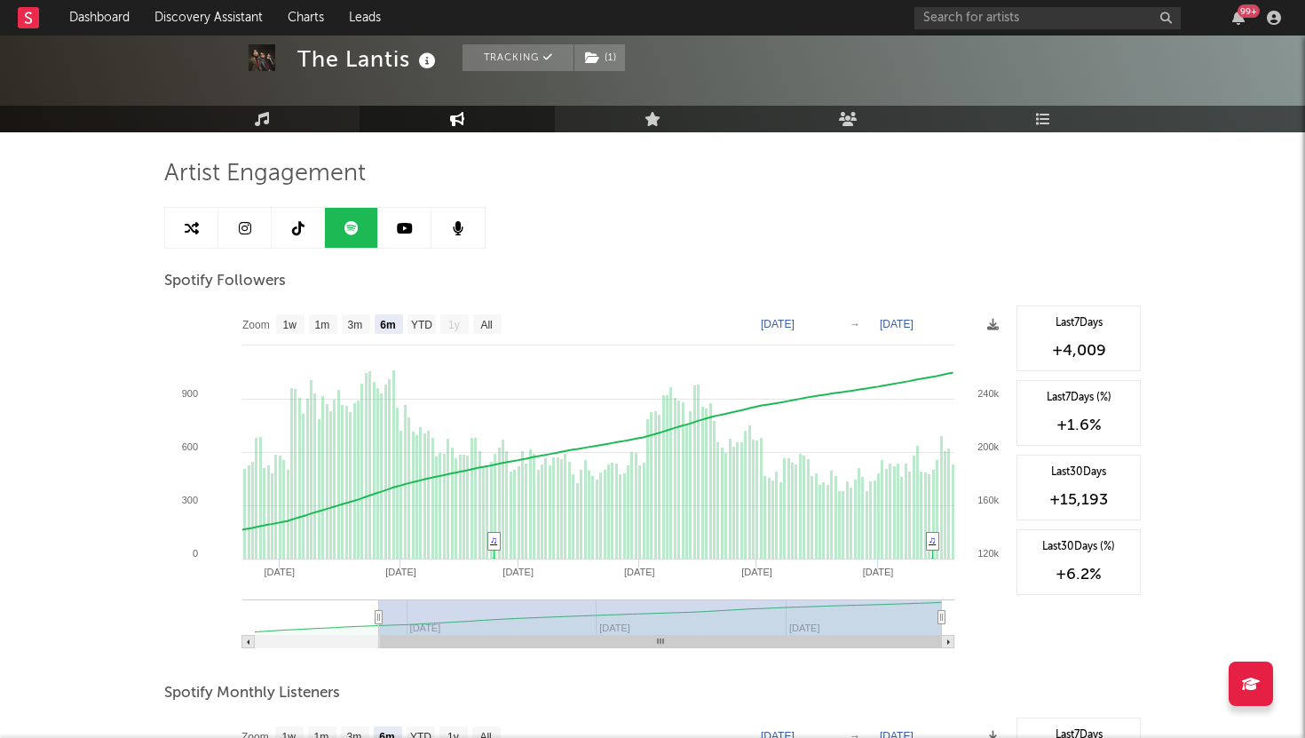
scroll to position [80, 0]
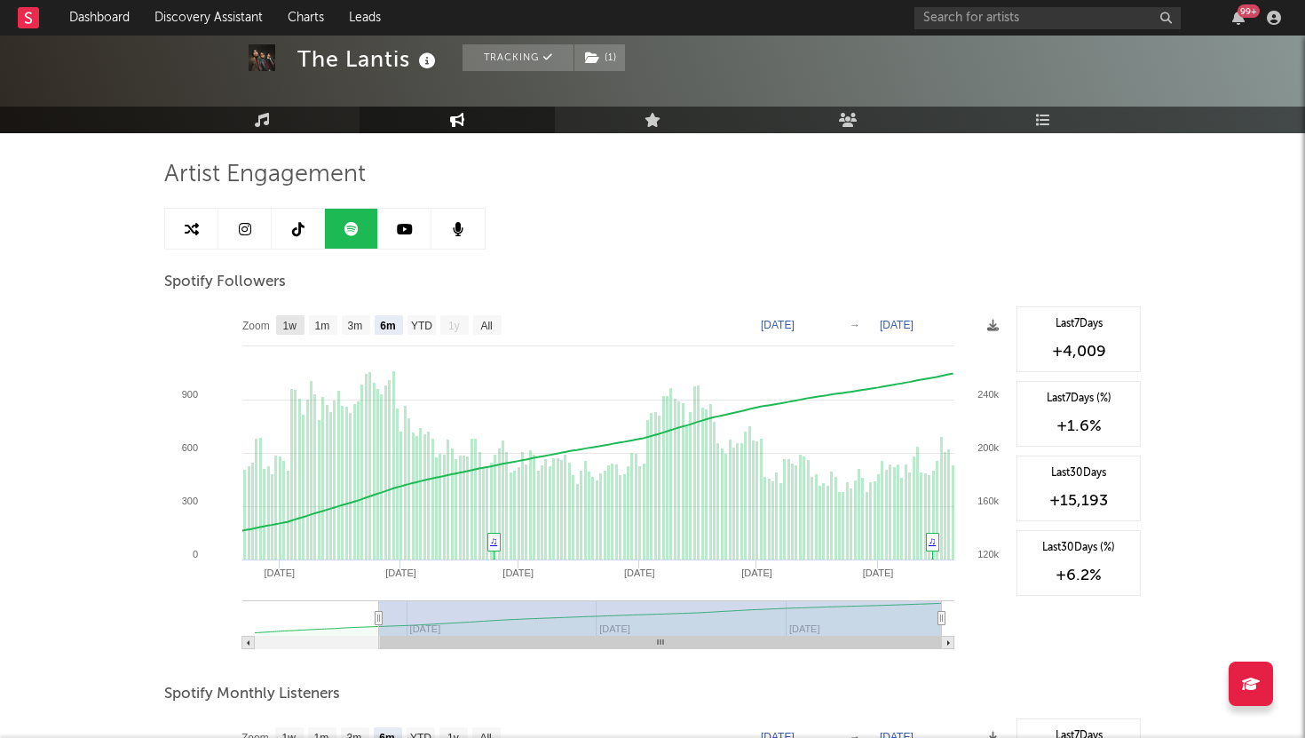
click at [289, 328] on text "1w" at bounding box center [290, 326] width 14 height 12
select select "1w"
type input "[DATE]"
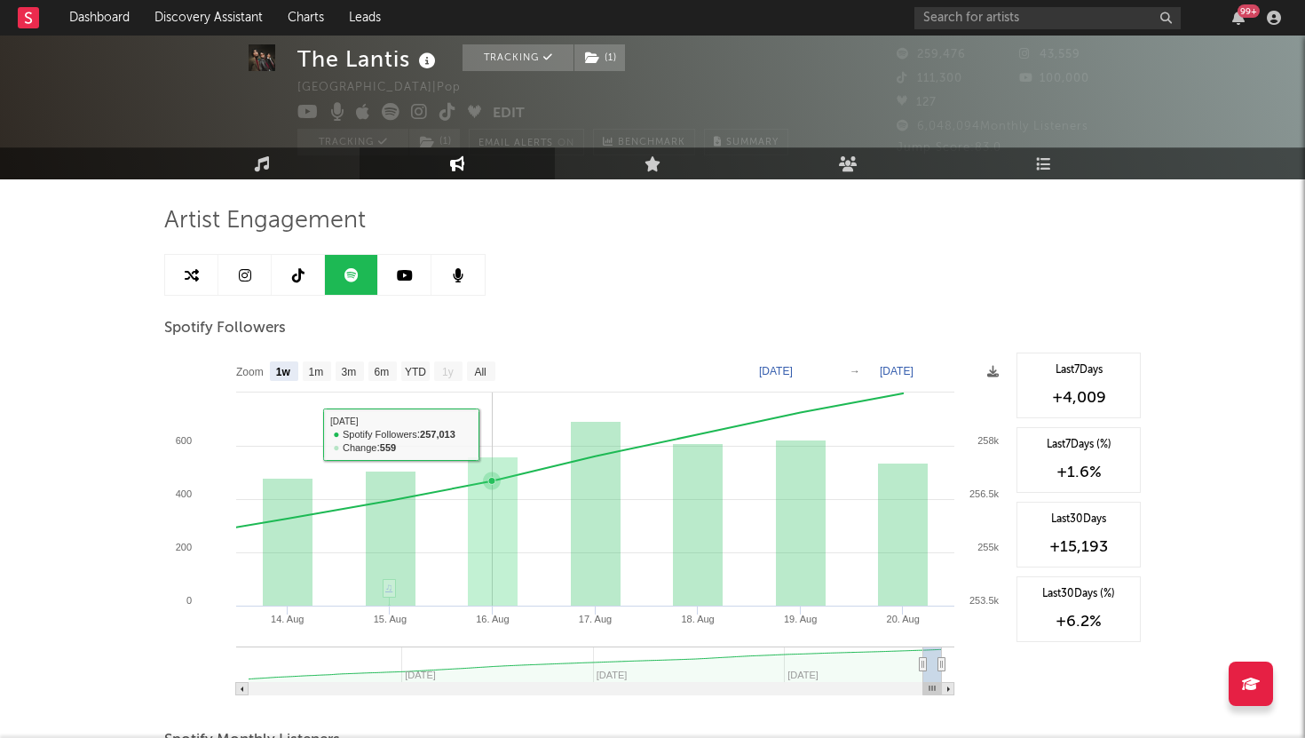
scroll to position [32, 0]
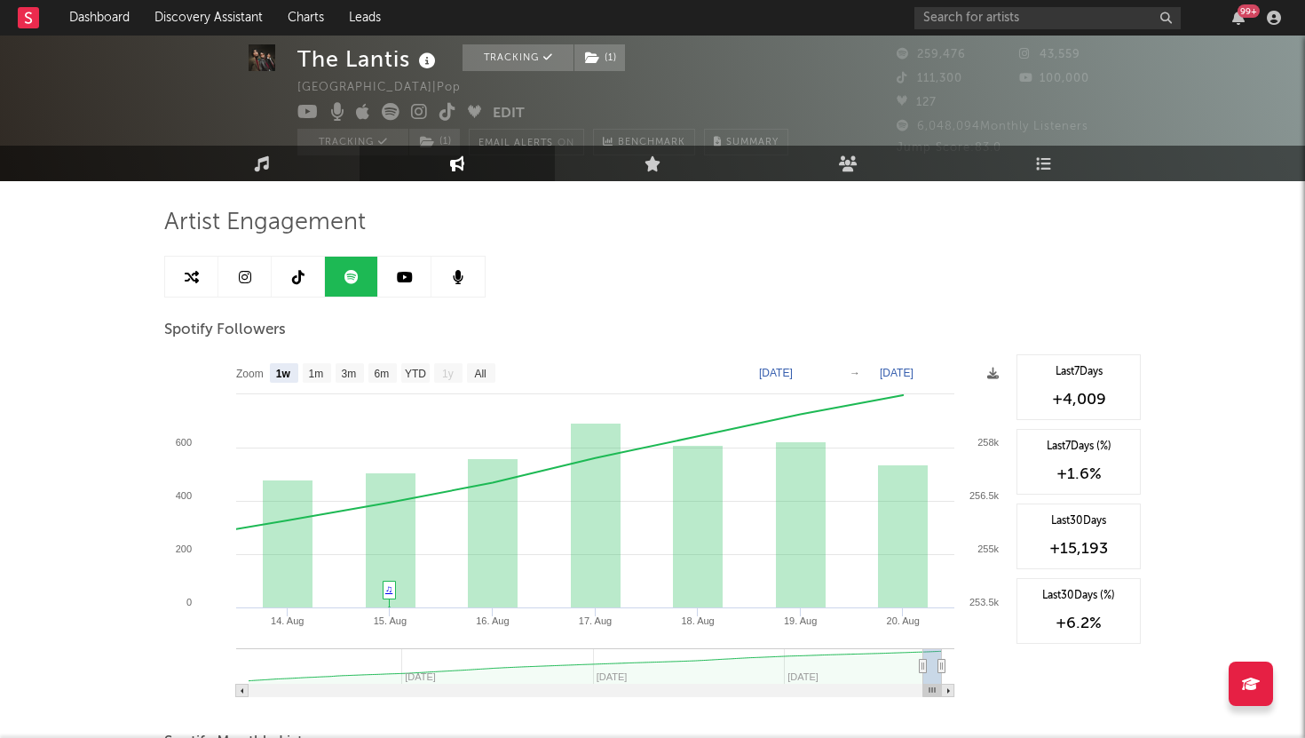
click at [233, 279] on link at bounding box center [244, 277] width 53 height 40
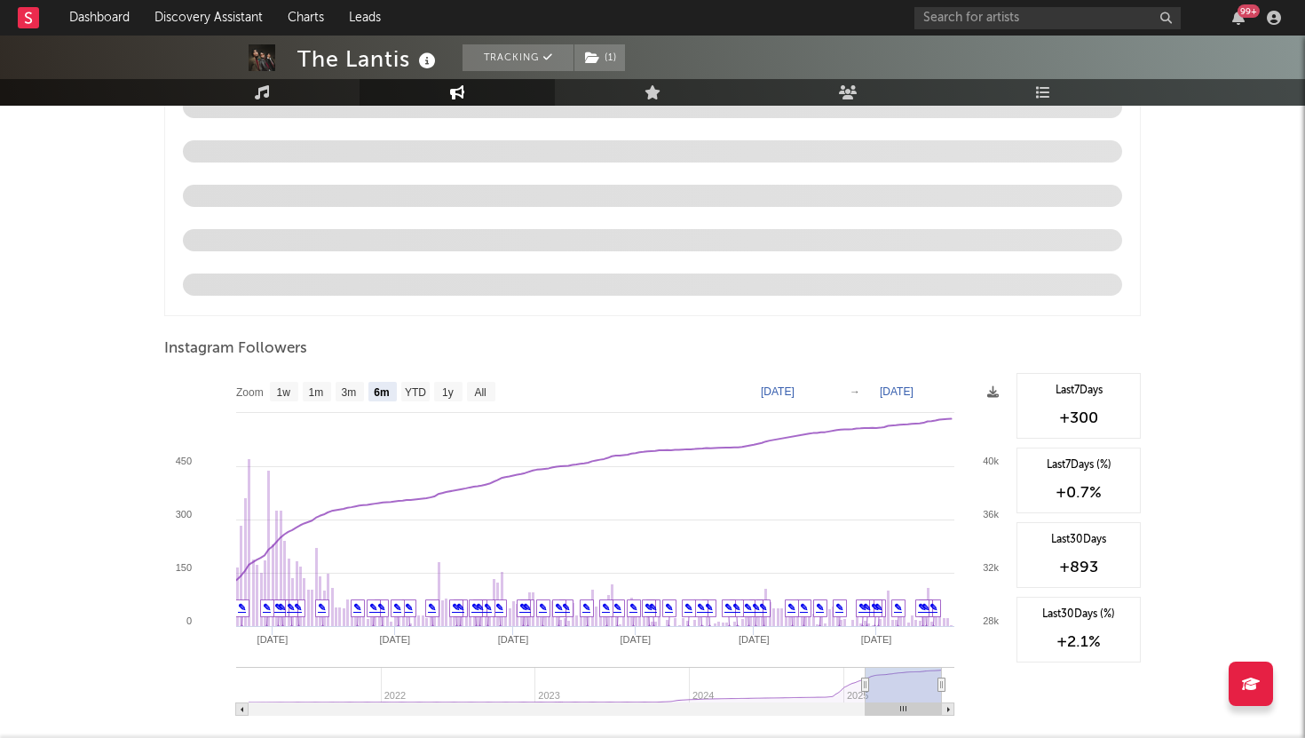
scroll to position [1880, 0]
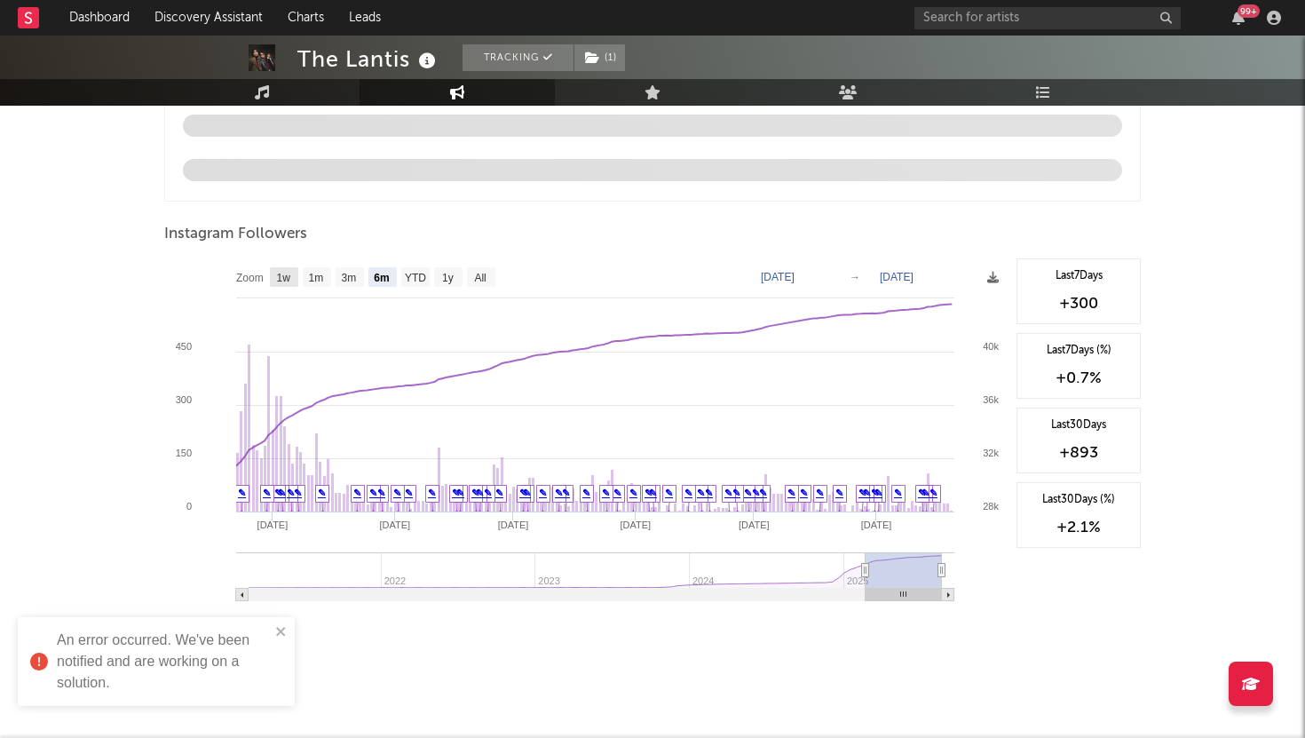
click at [292, 279] on rect at bounding box center [284, 277] width 28 height 20
select select "1w"
type input "[DATE]"
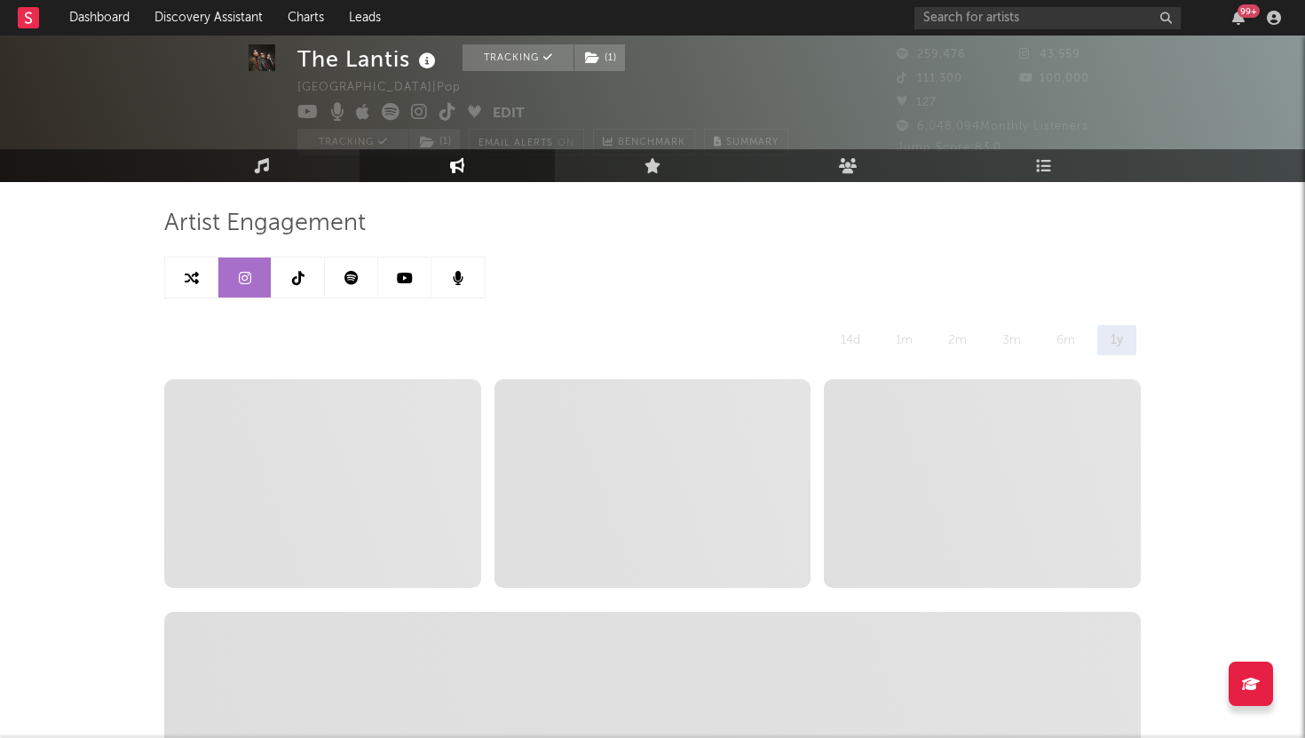
scroll to position [0, 0]
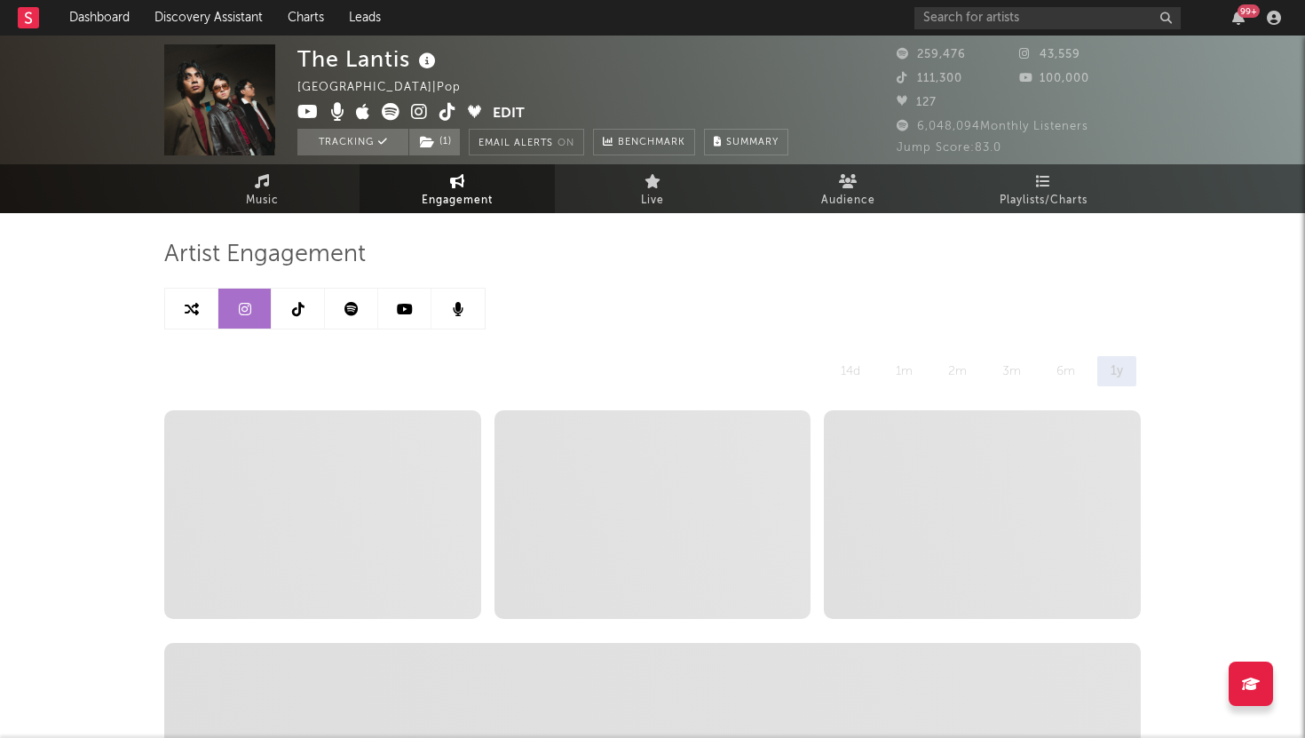
click at [296, 312] on icon at bounding box center [298, 309] width 12 height 14
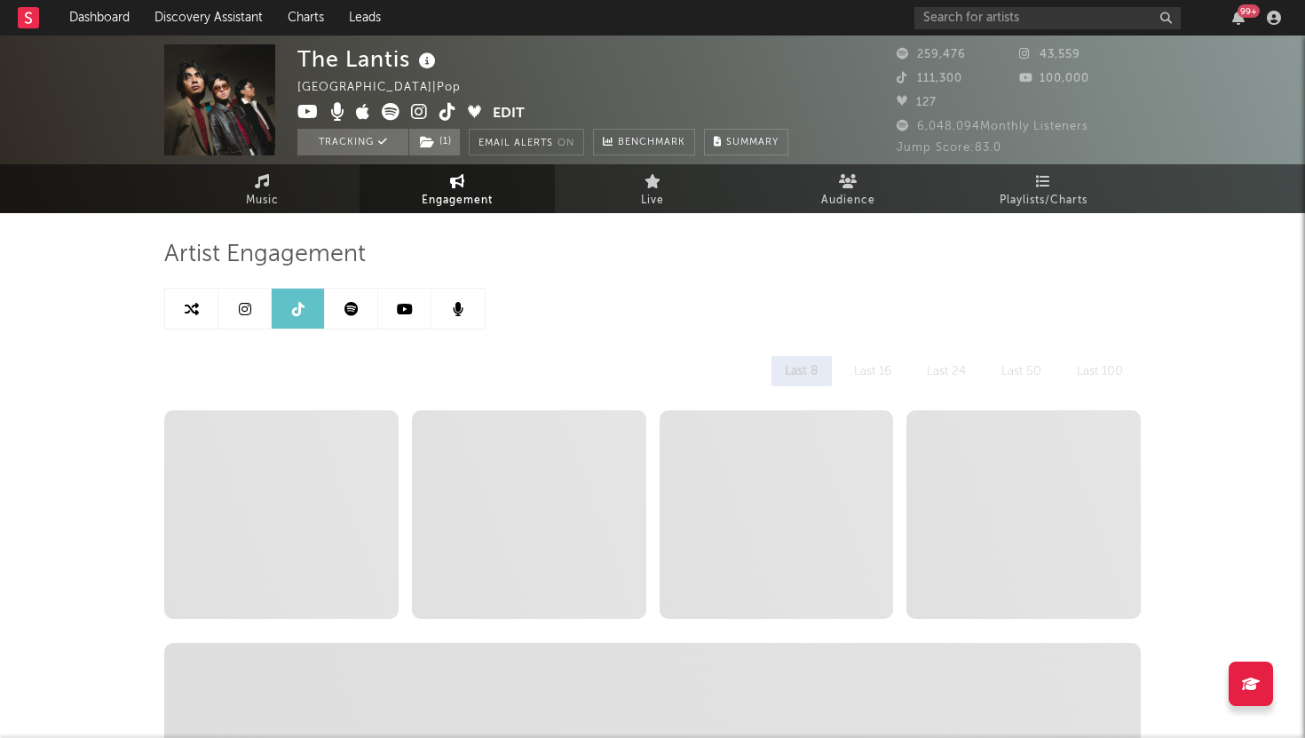
select select "6m"
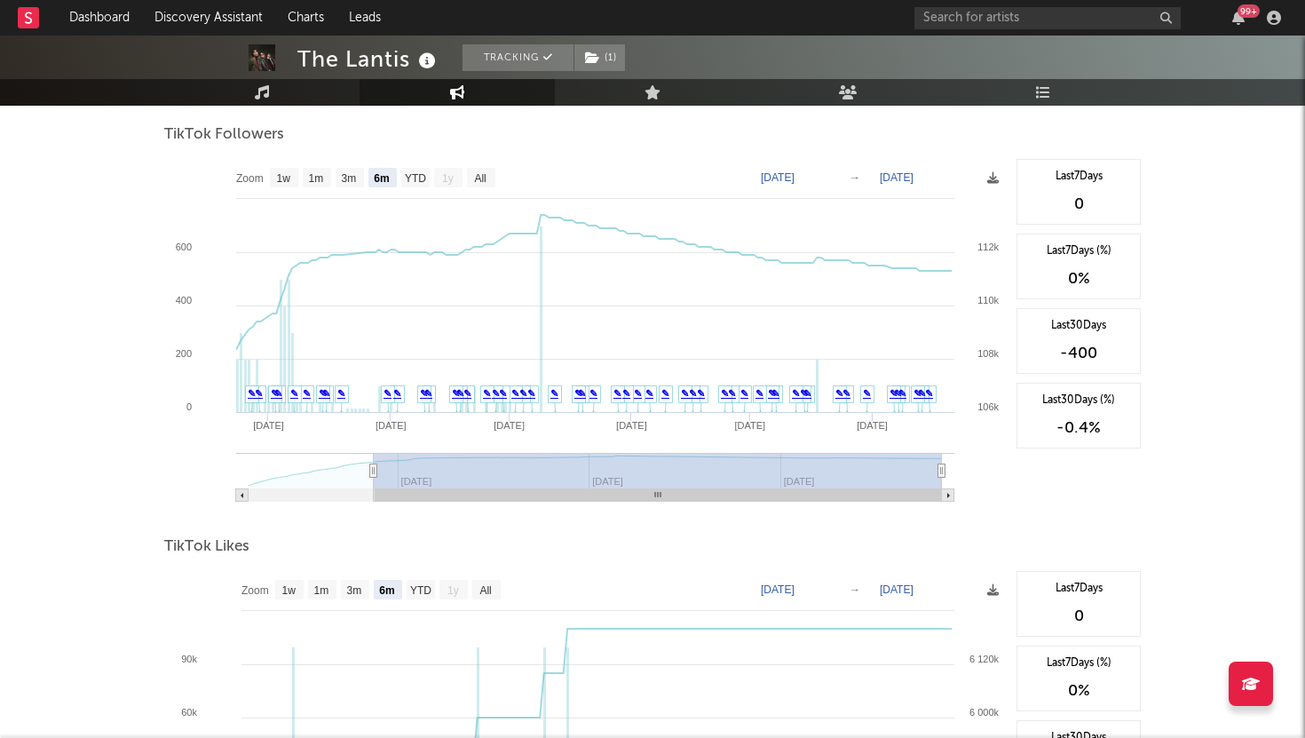
scroll to position [1710, 0]
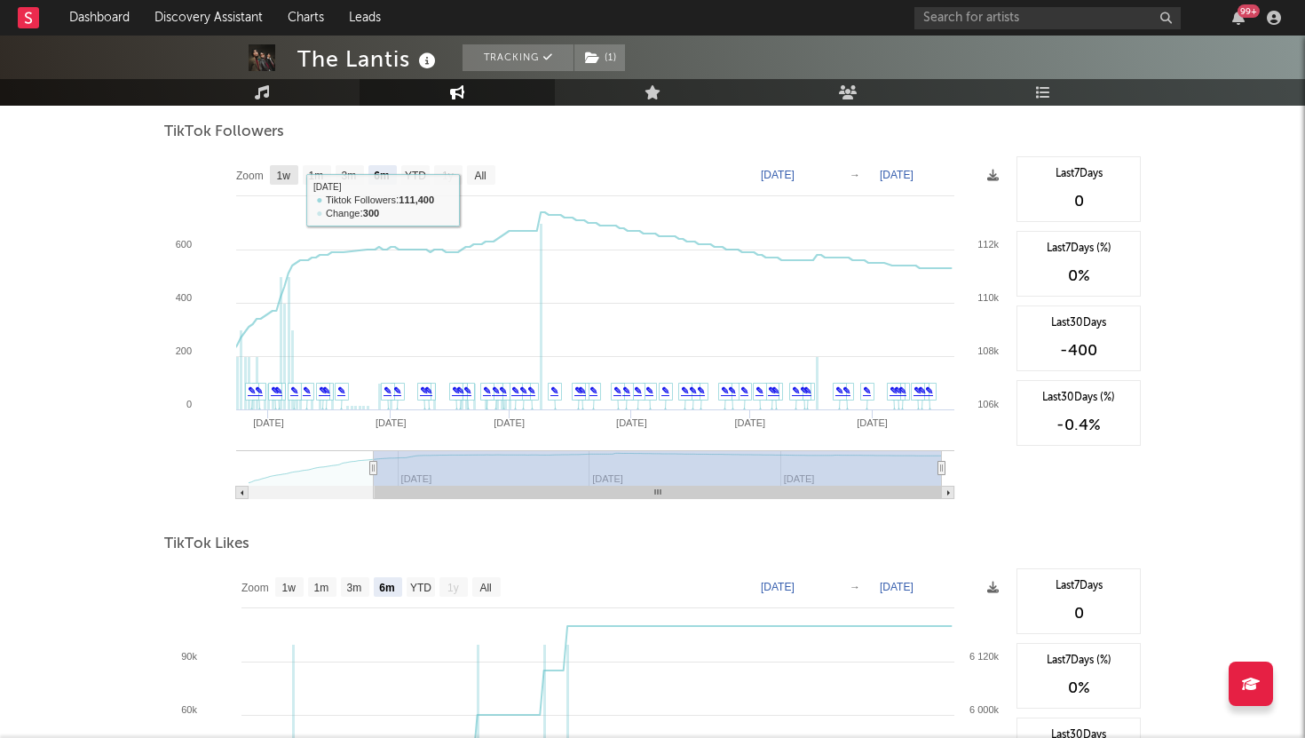
click at [286, 179] on text "1w" at bounding box center [284, 176] width 14 height 12
select select "1w"
type input "[DATE]"
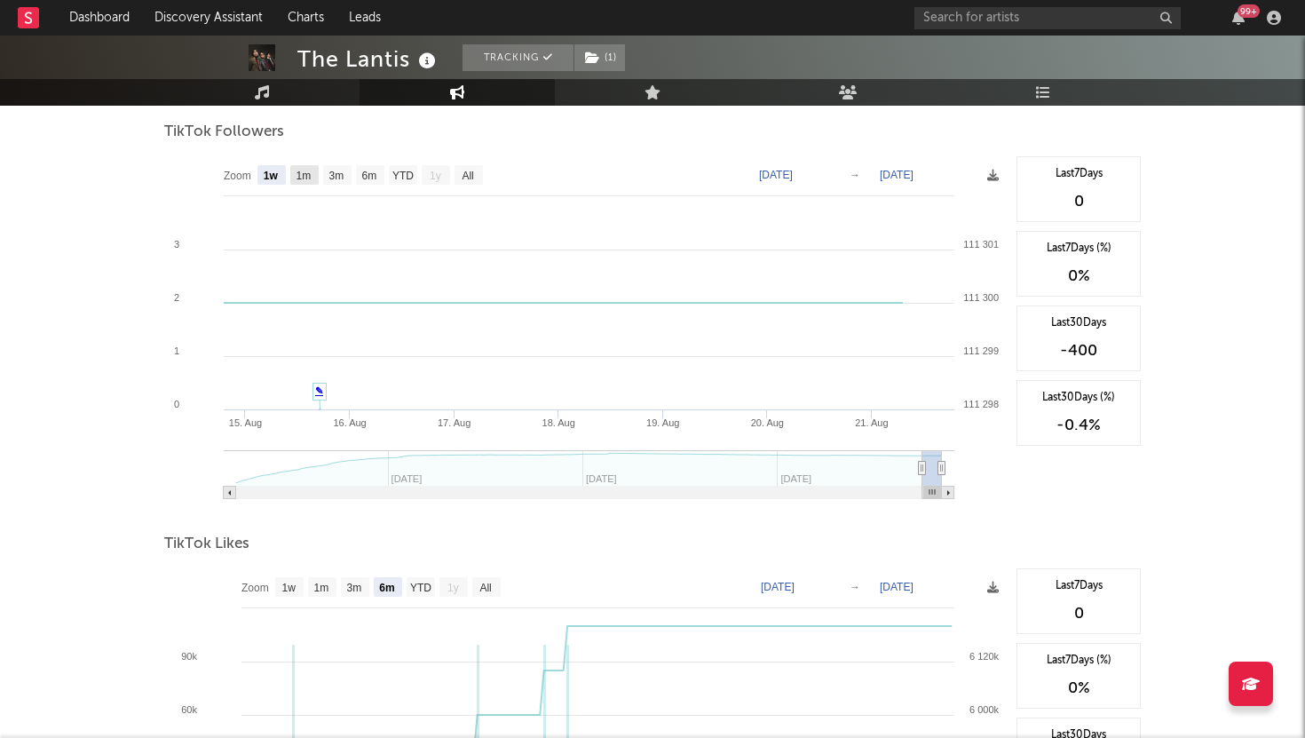
click at [304, 178] on text "1m" at bounding box center [304, 176] width 15 height 12
select select "1m"
type input "[DATE]"
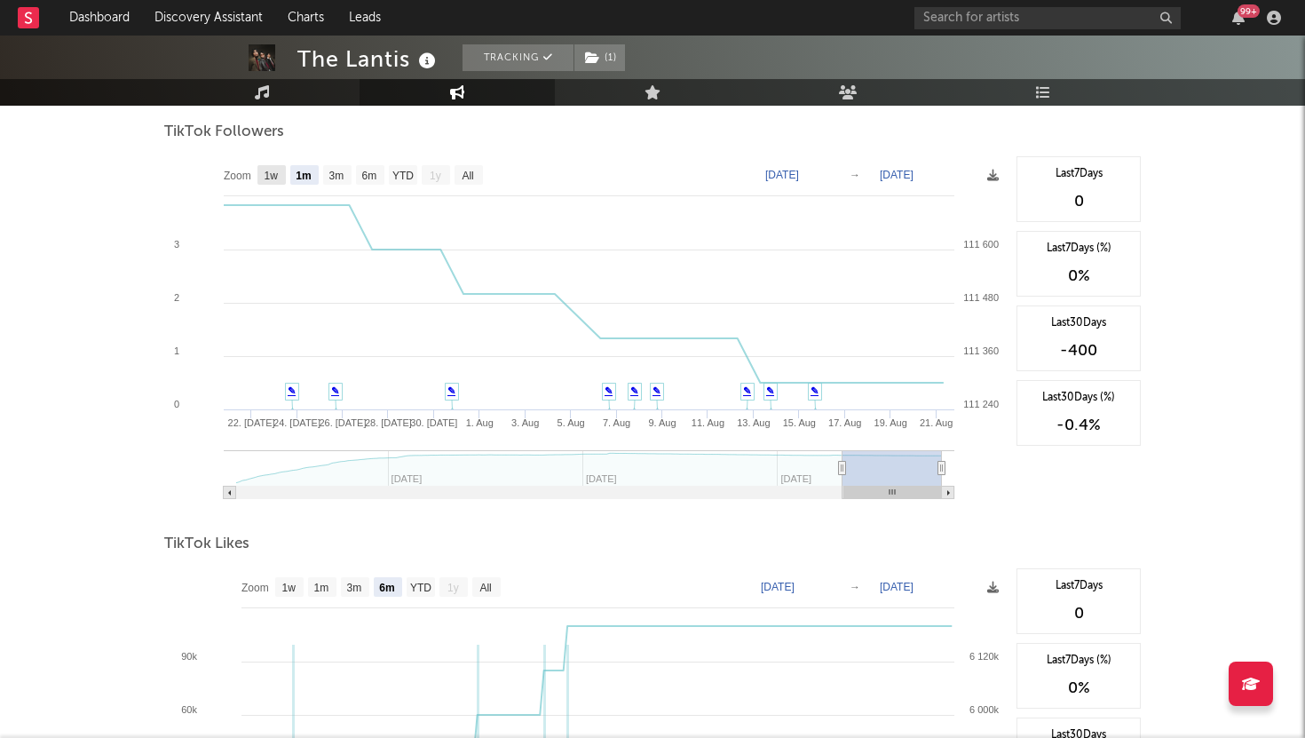
click at [282, 174] on rect at bounding box center [271, 175] width 28 height 20
select select "1w"
type input "[DATE]"
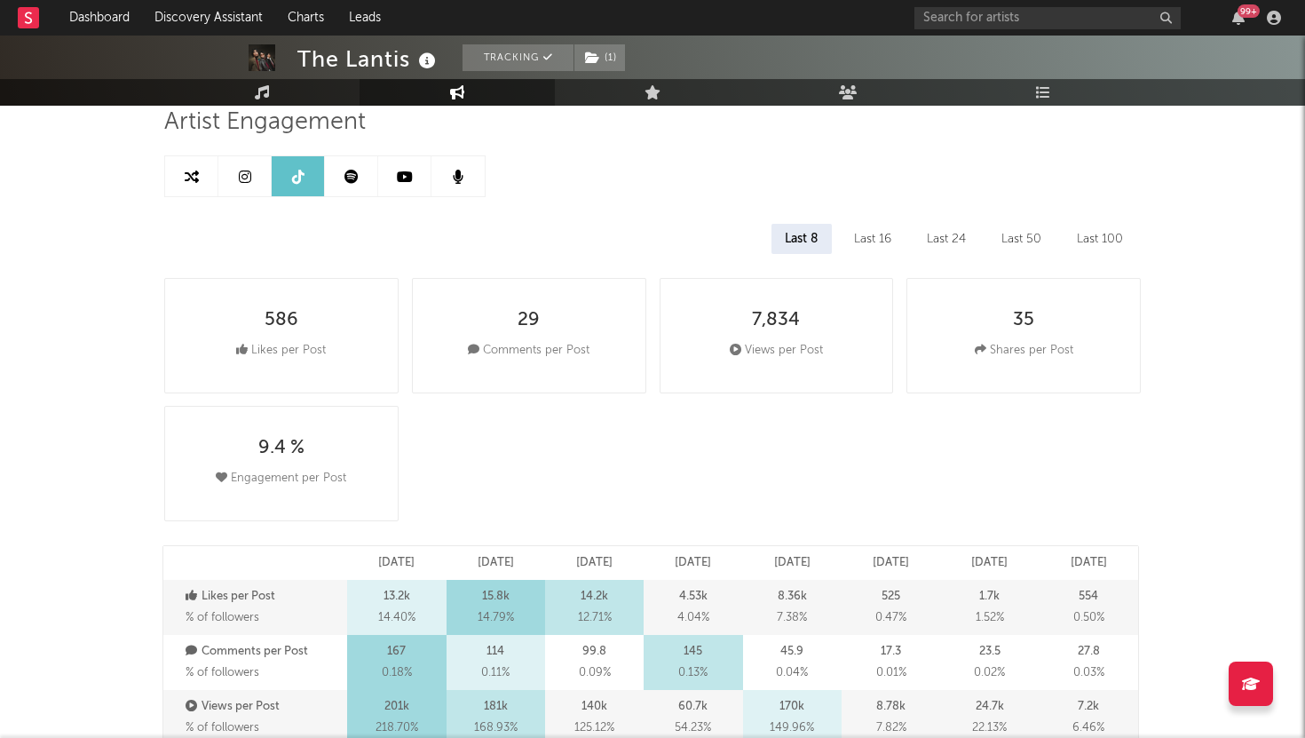
scroll to position [0, 0]
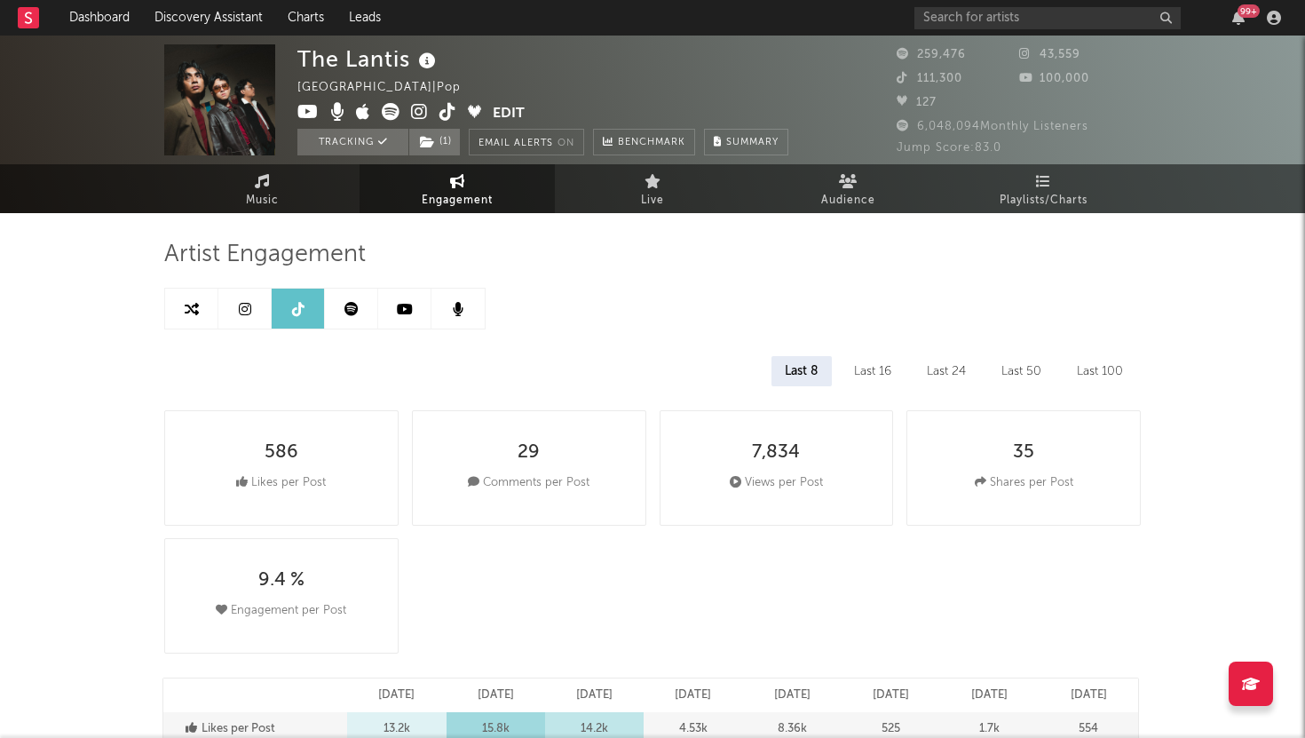
click at [404, 314] on icon at bounding box center [405, 309] width 16 height 14
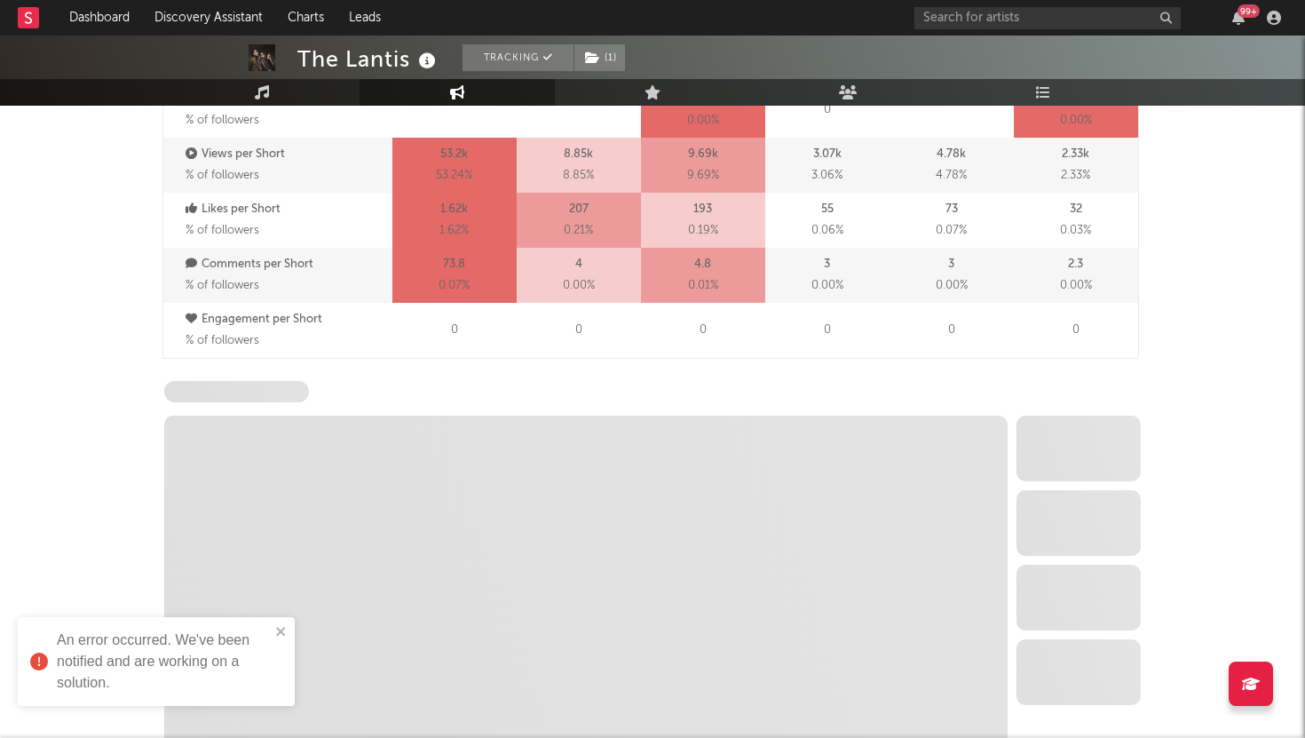
select select "6m"
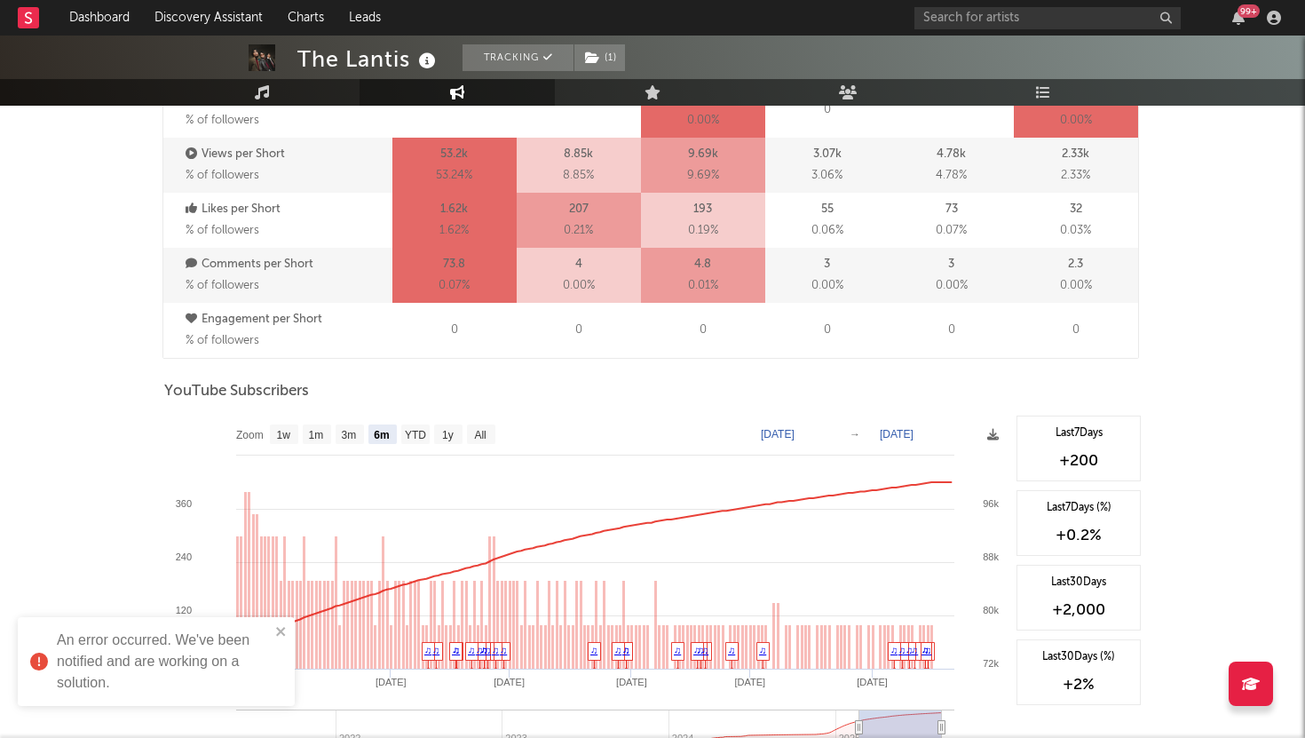
scroll to position [1448, 0]
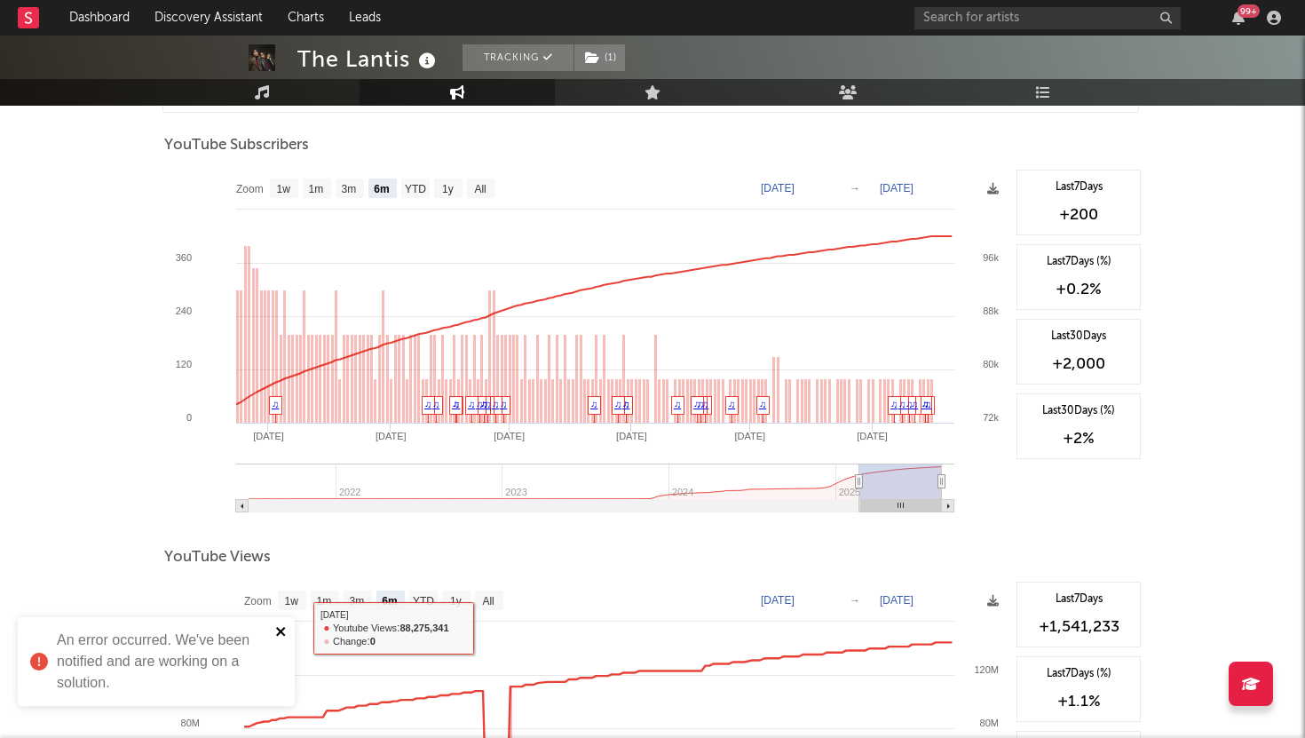
click at [284, 631] on icon "close" at bounding box center [281, 631] width 12 height 14
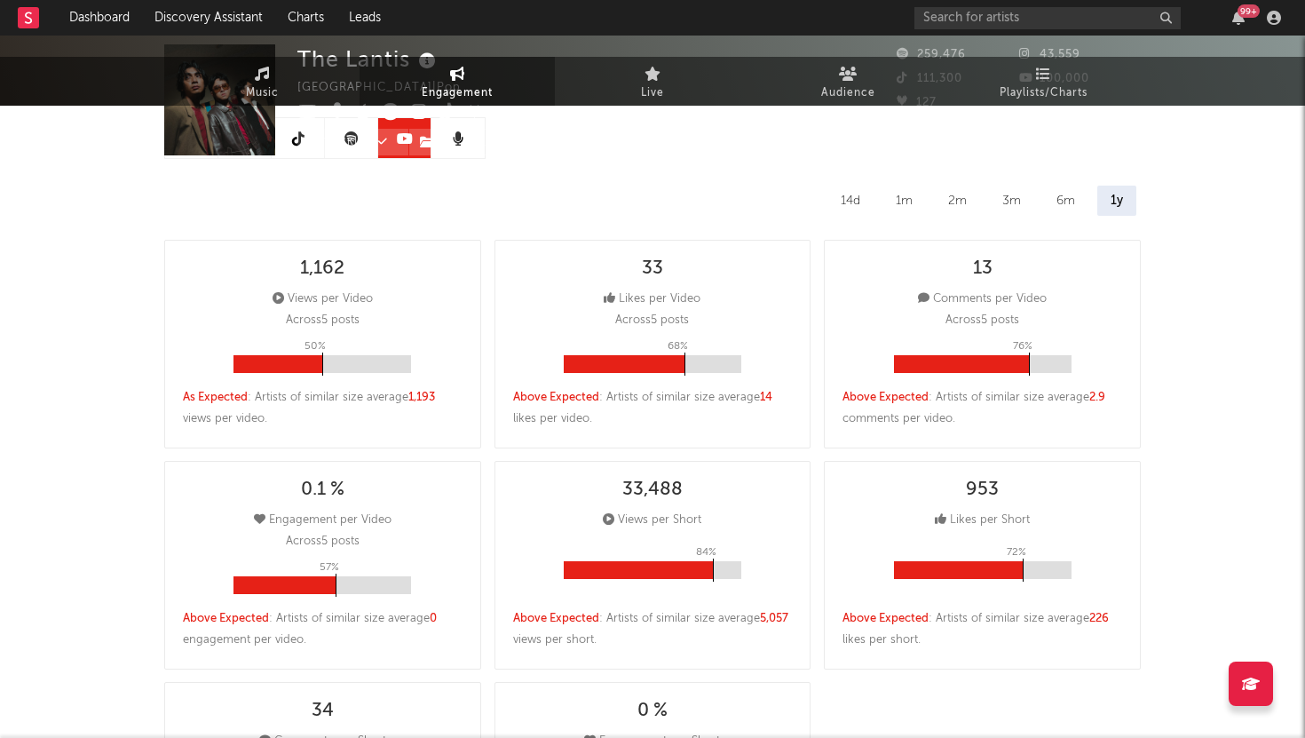
scroll to position [0, 0]
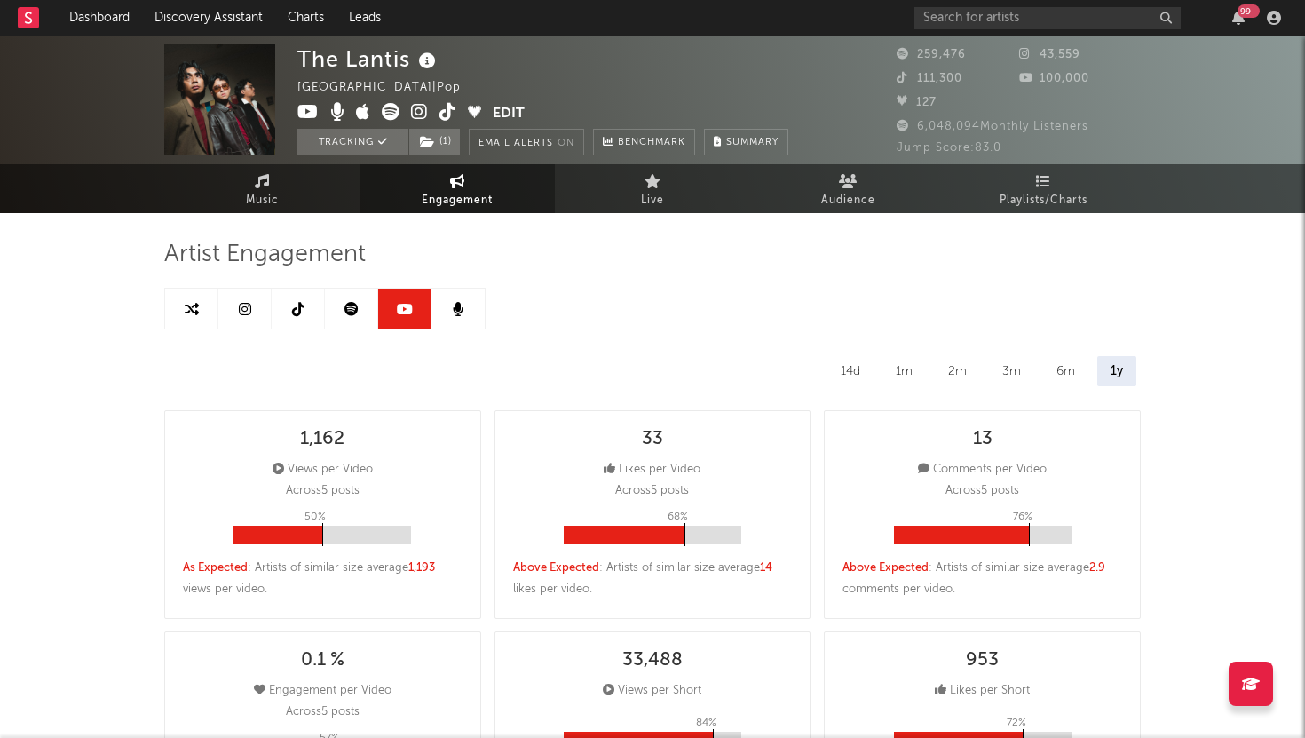
click at [352, 299] on link at bounding box center [351, 309] width 53 height 40
select select "6m"
select select "1w"
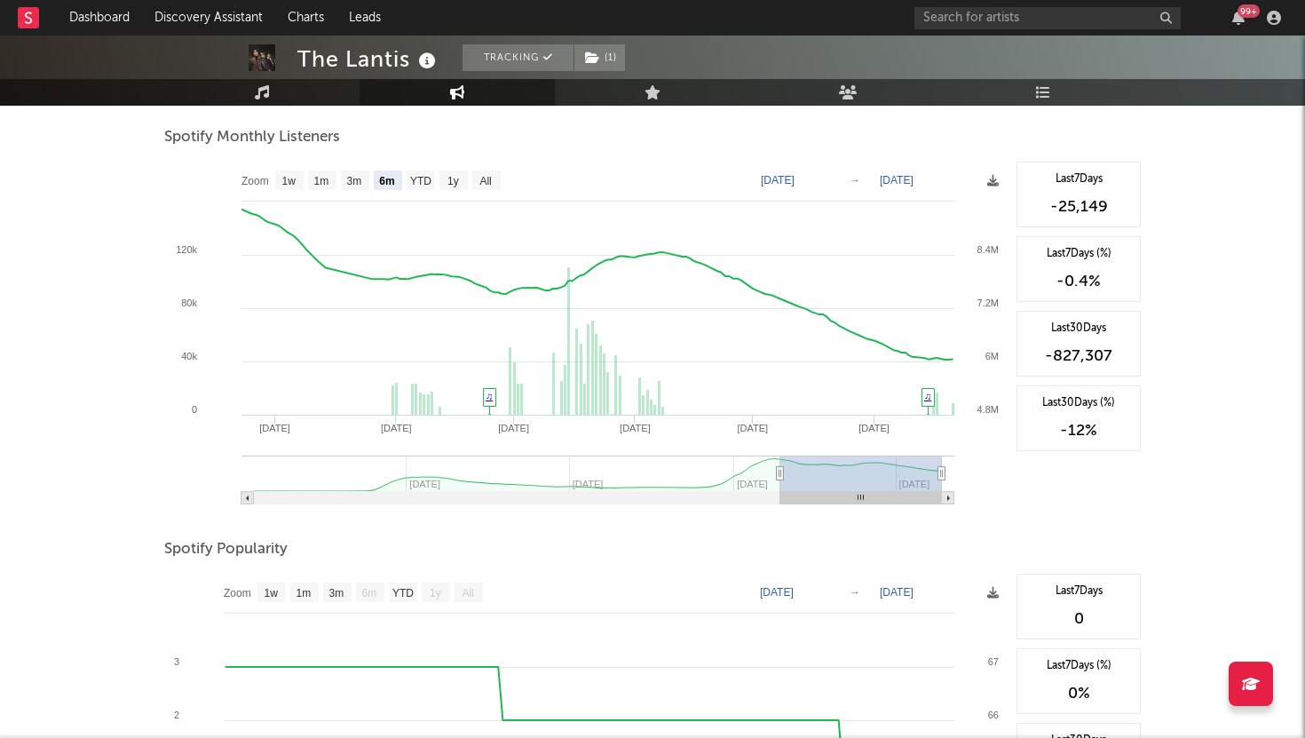
scroll to position [638, 0]
click at [298, 178] on rect at bounding box center [289, 179] width 28 height 20
select select "1w"
type input "[DATE]"
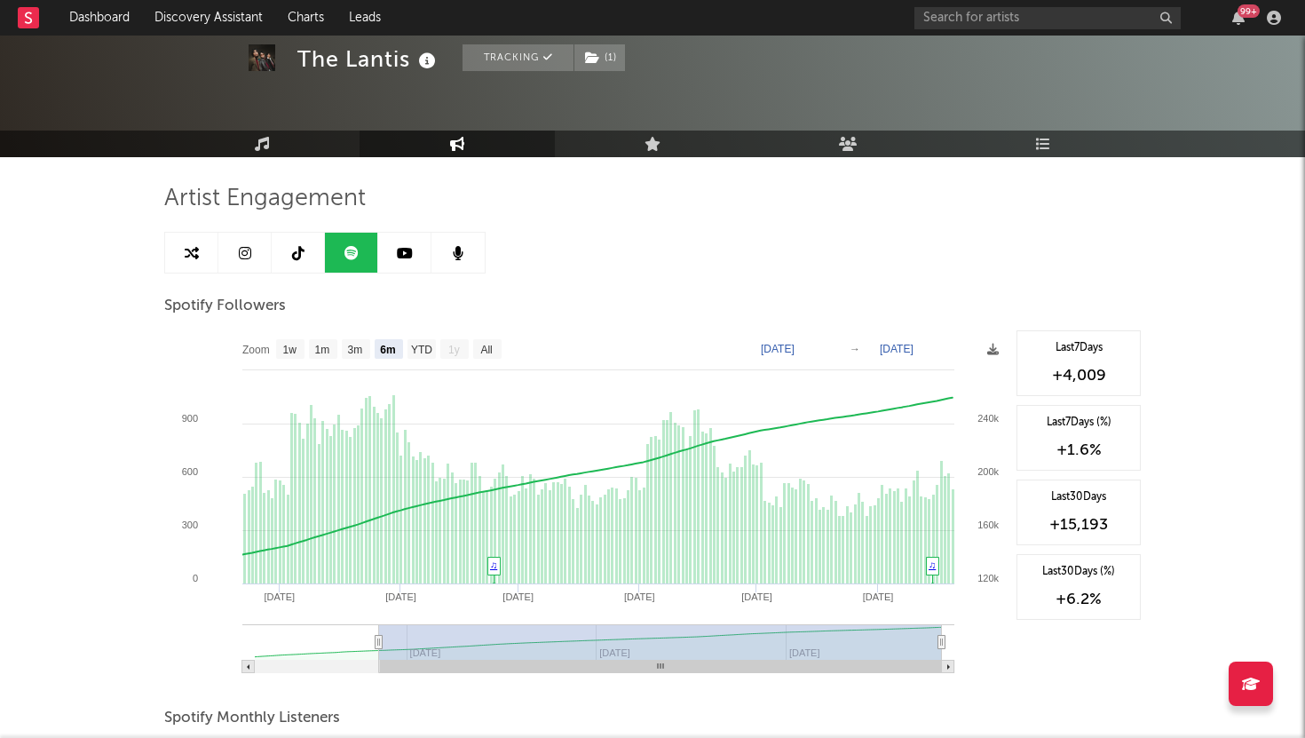
scroll to position [0, 0]
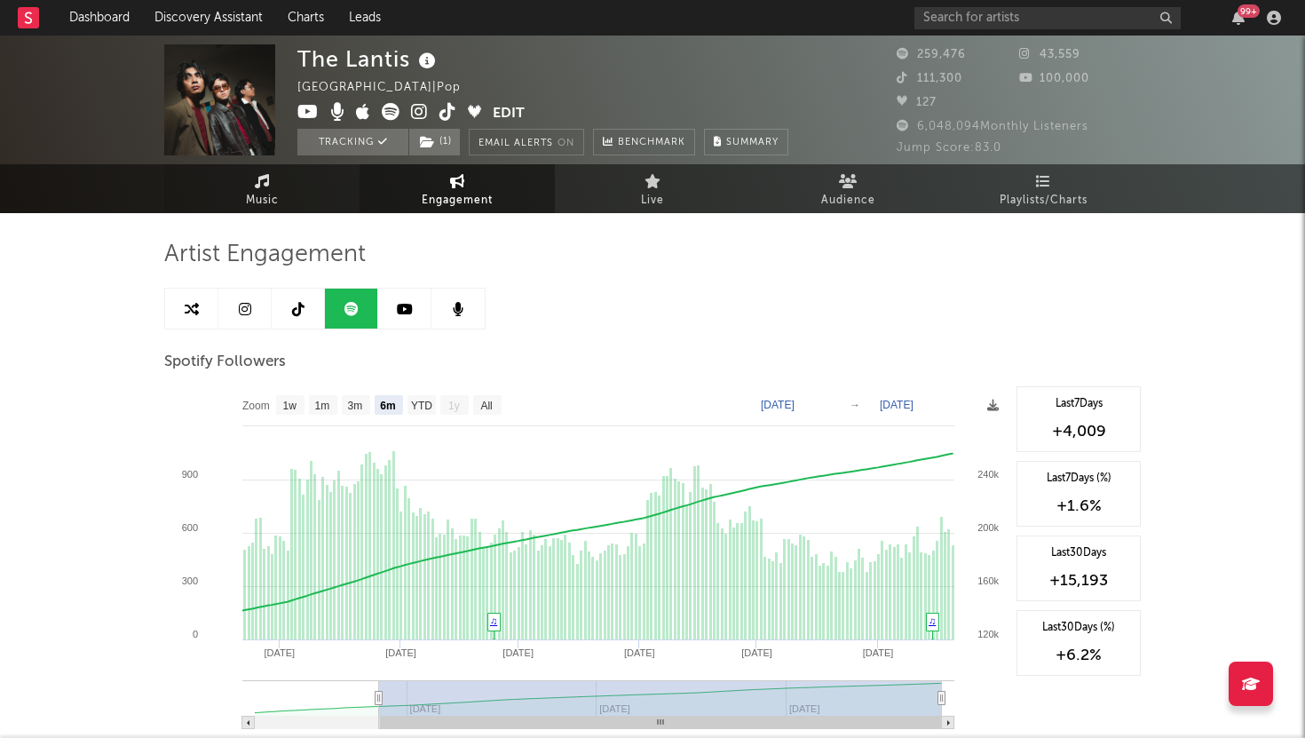
click at [291, 196] on link "Music" at bounding box center [261, 188] width 195 height 49
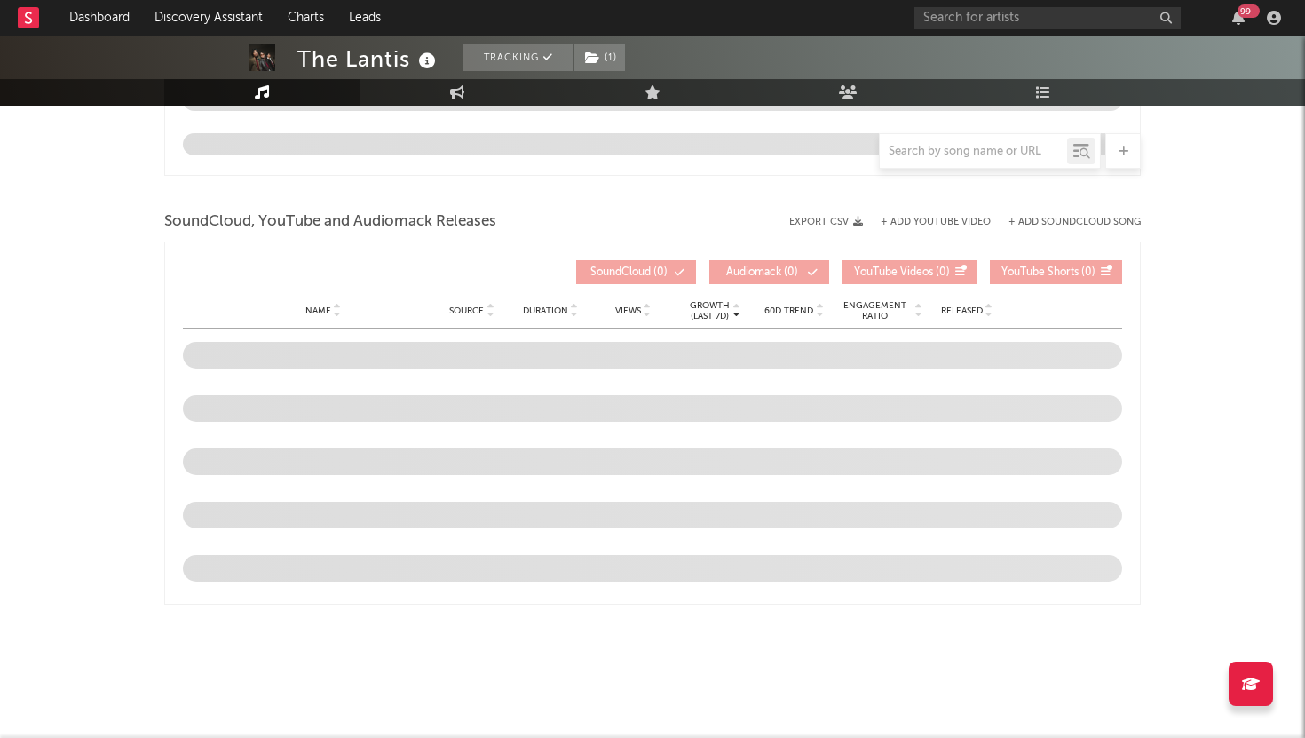
select select "6m"
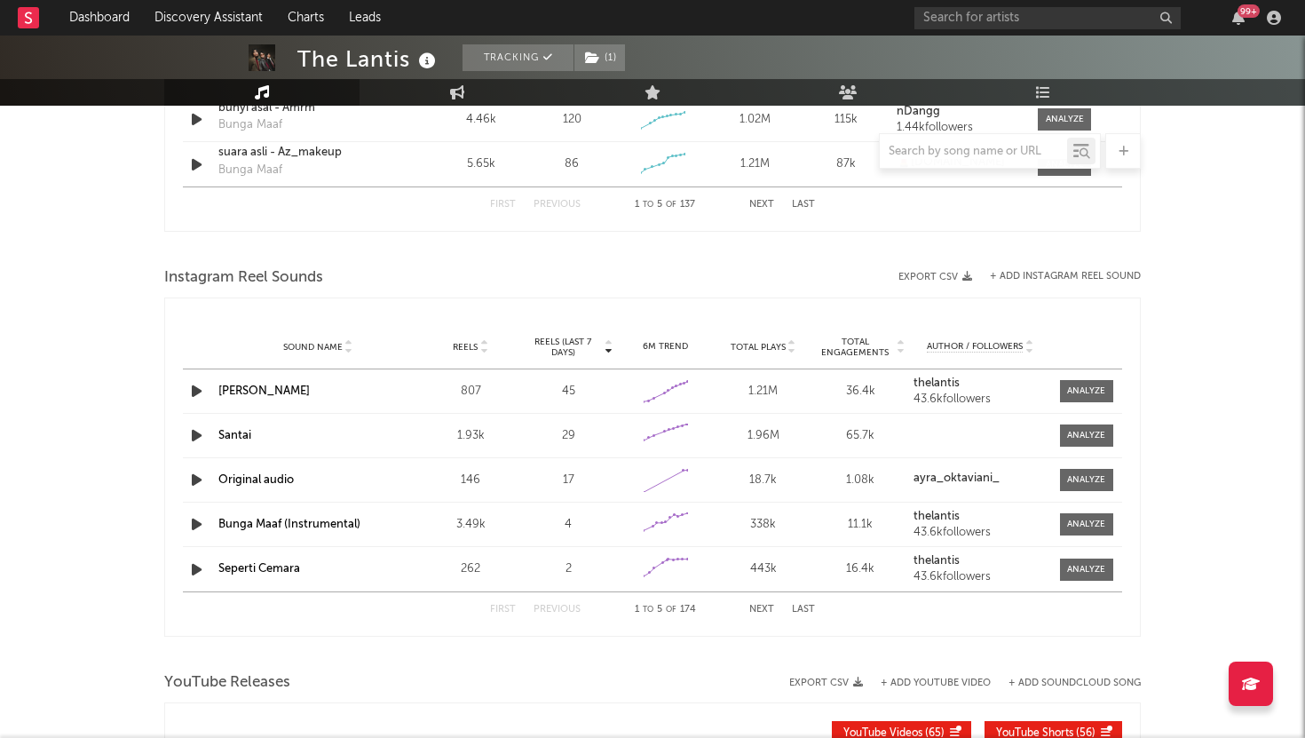
scroll to position [1483, 0]
click at [761, 609] on button "Next" at bounding box center [761, 610] width 25 height 10
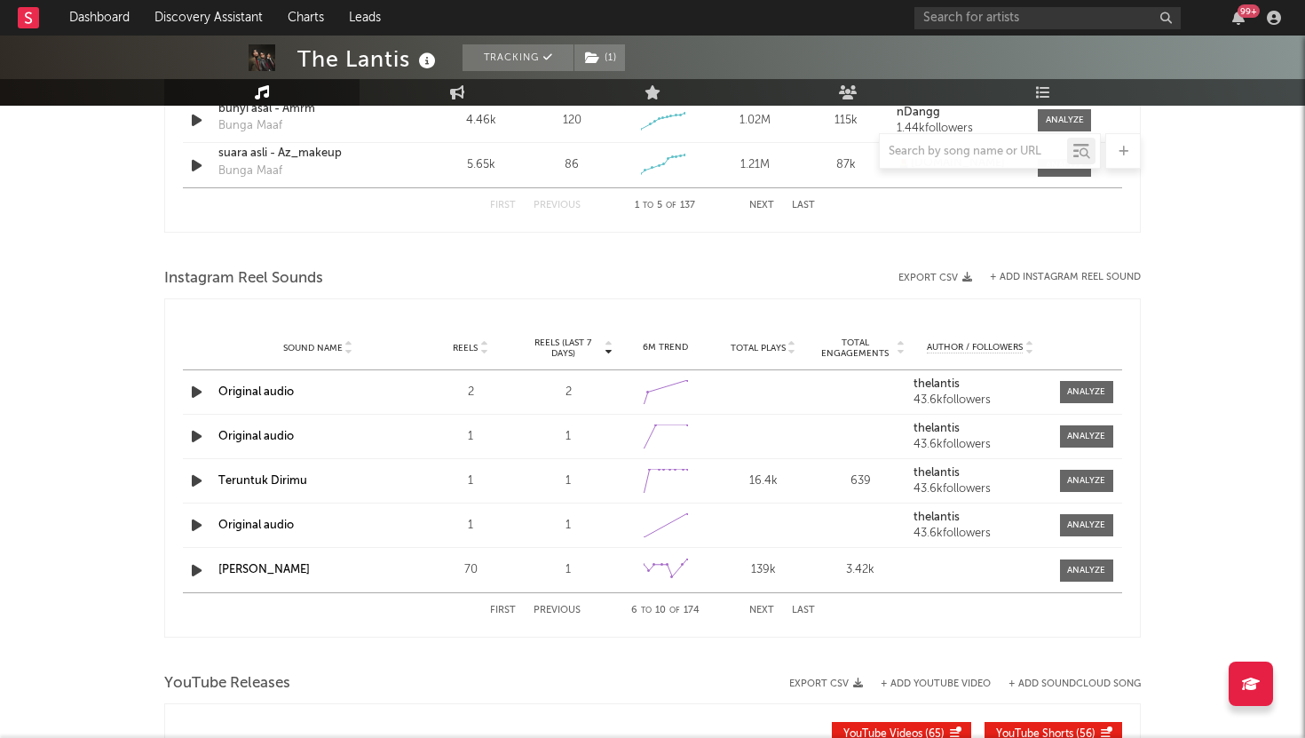
click at [761, 609] on button "Next" at bounding box center [761, 610] width 25 height 10
click at [501, 616] on div "First Previous 16 to 20 of 174 Next Last" at bounding box center [652, 610] width 325 height 35
click at [501, 612] on button "First" at bounding box center [503, 610] width 26 height 10
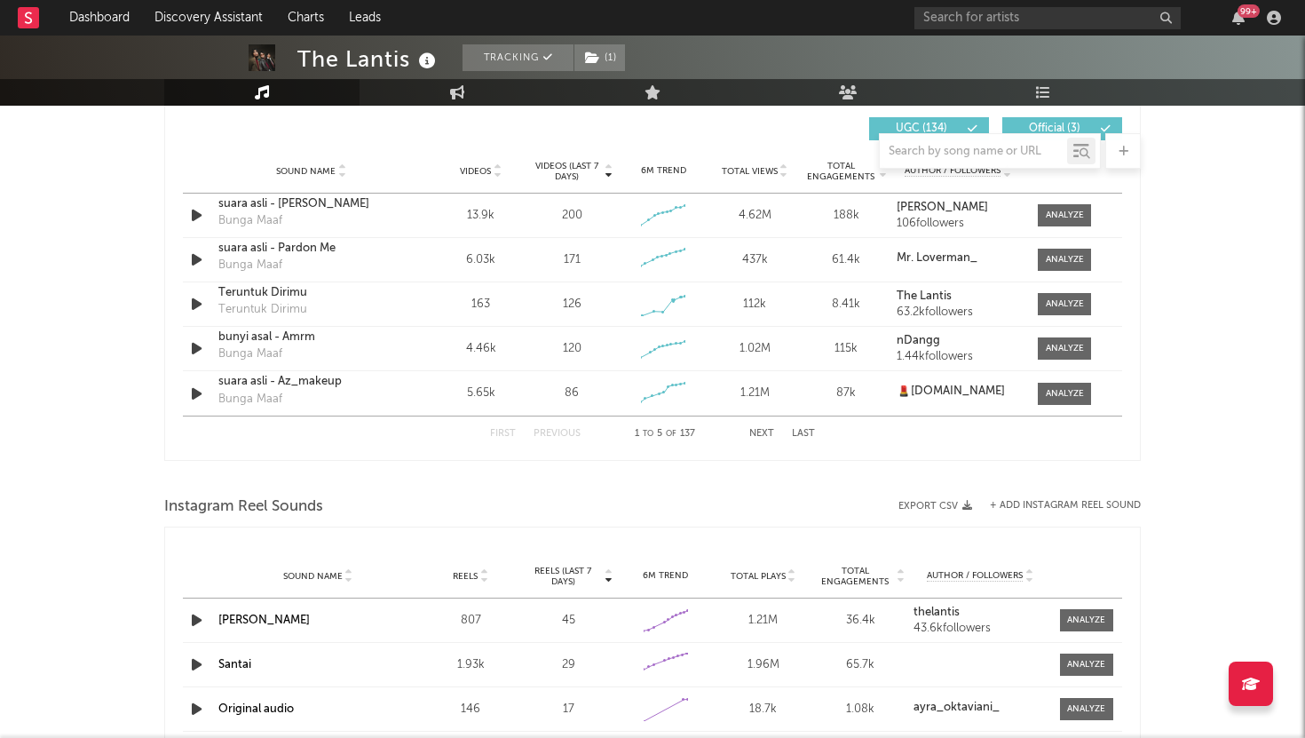
scroll to position [1198, 0]
